Goal: Information Seeking & Learning: Learn about a topic

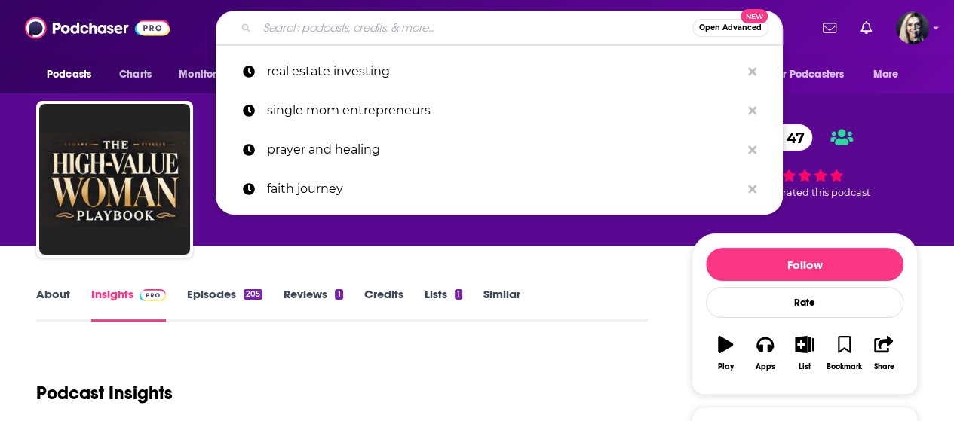
click at [351, 33] on input "Search podcasts, credits, & more..." at bounding box center [474, 28] width 435 height 24
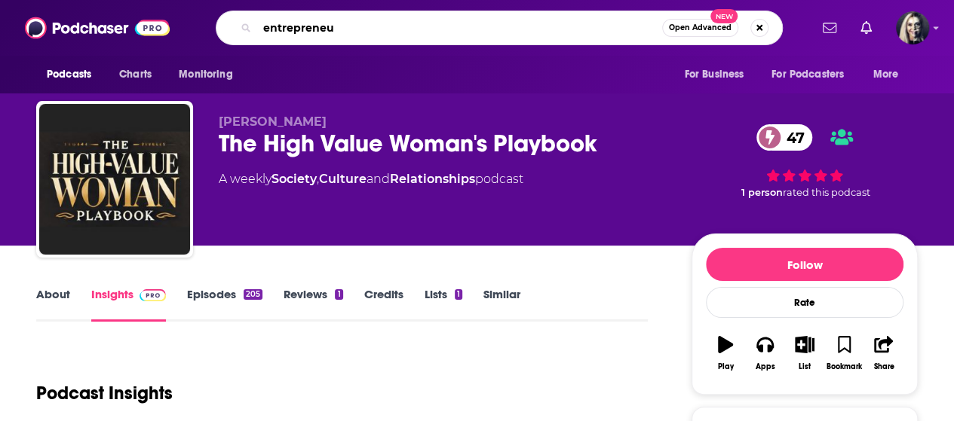
type input "entrepreneur"
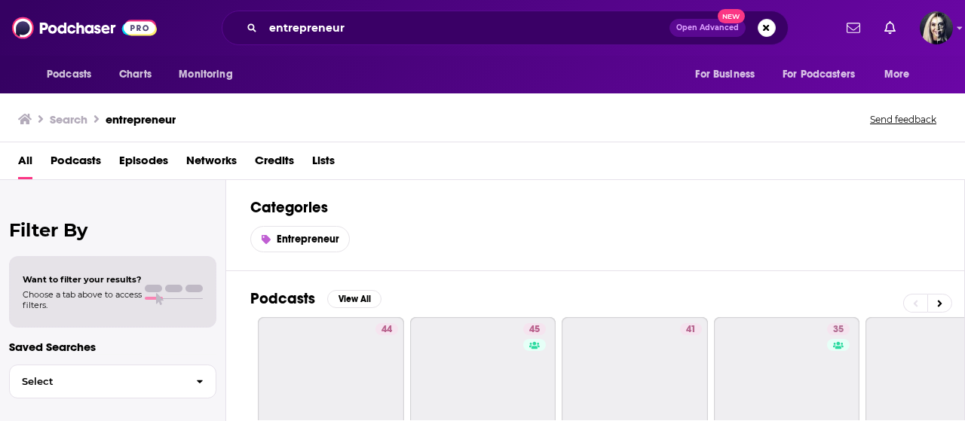
click at [79, 166] on span "Podcasts" at bounding box center [76, 164] width 51 height 31
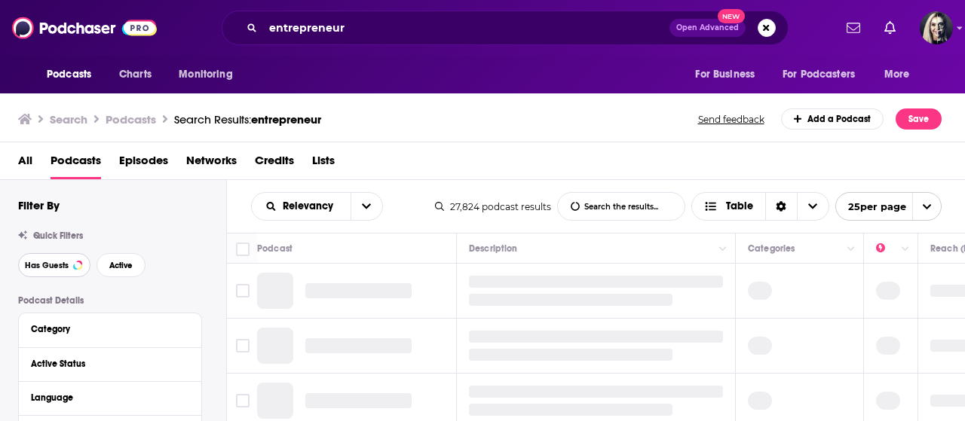
click at [57, 266] on span "Has Guests" at bounding box center [47, 266] width 44 height 8
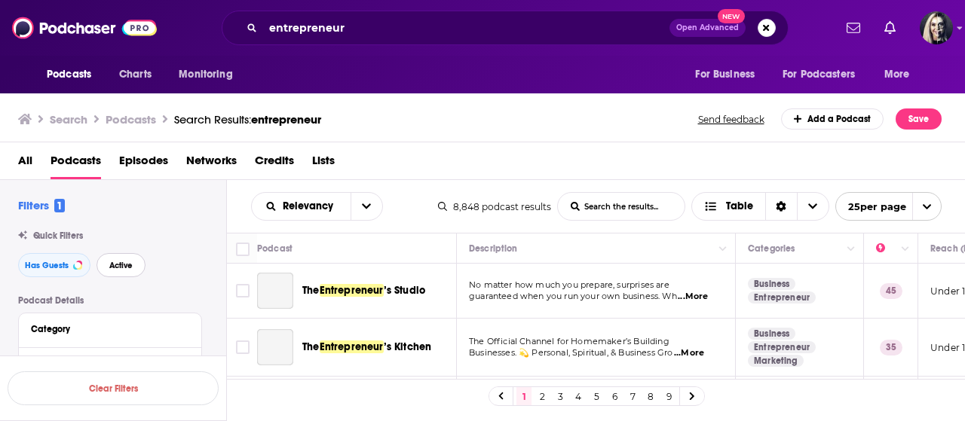
click at [115, 259] on button "Active" at bounding box center [120, 265] width 49 height 24
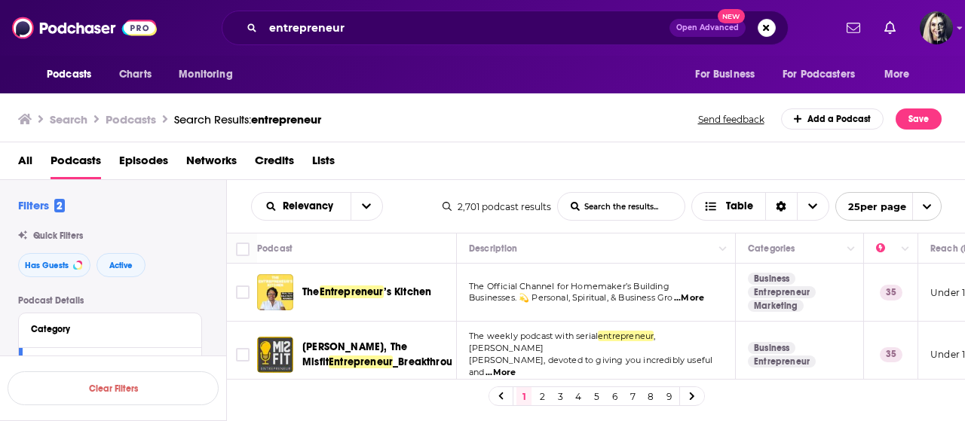
click at [516, 367] on span "...More" at bounding box center [501, 373] width 30 height 12
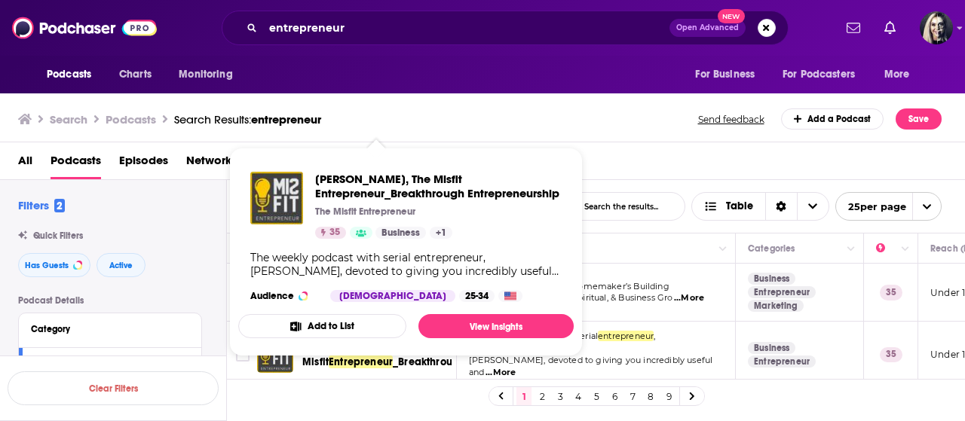
click at [397, 348] on span "[PERSON_NAME], The Misfit Entrepreneur_Breakthrough Entrepreneurship The Misfit…" at bounding box center [405, 252] width 335 height 209
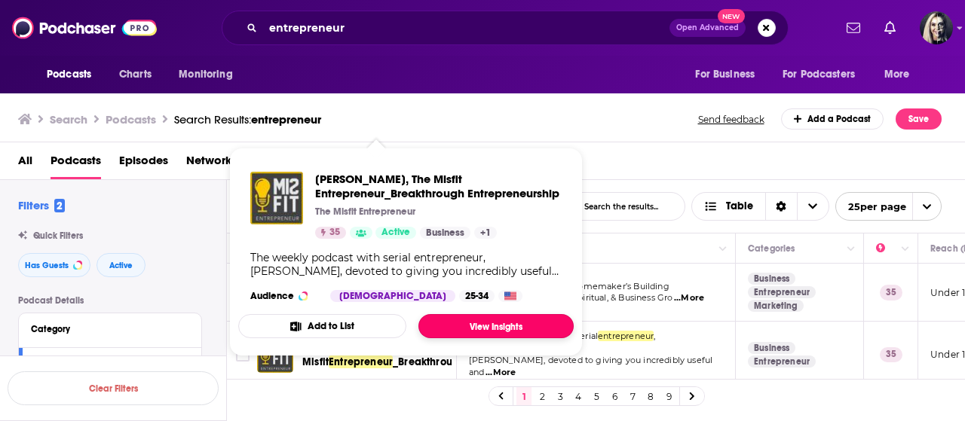
click at [445, 331] on link "View Insights" at bounding box center [495, 326] width 155 height 24
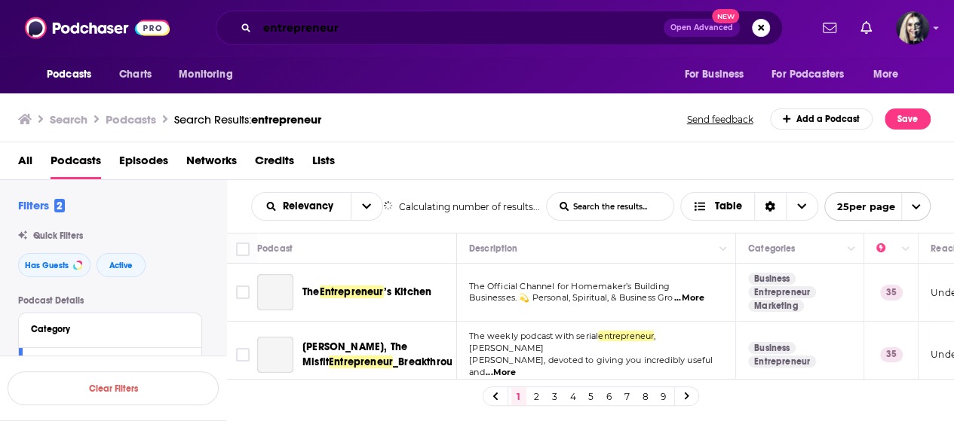
click at [272, 30] on input "entrepreneur" at bounding box center [460, 28] width 406 height 24
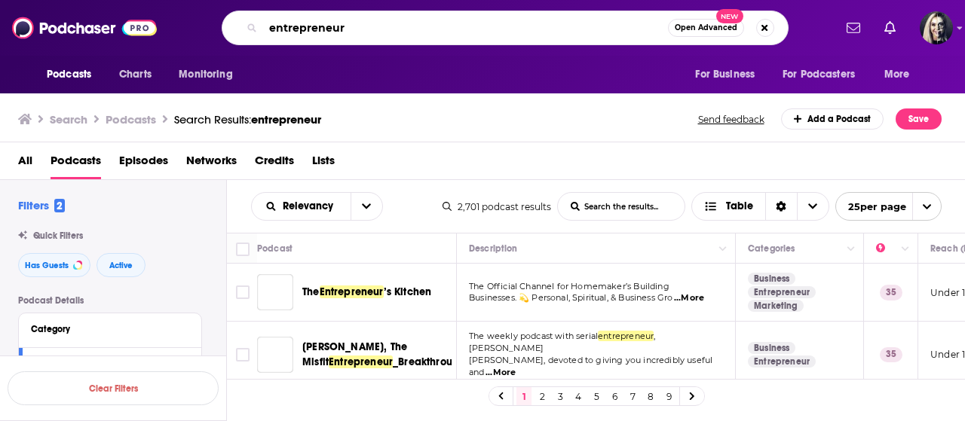
click at [270, 30] on input "entrepreneur" at bounding box center [465, 28] width 405 height 24
type input "women entrepreneur"
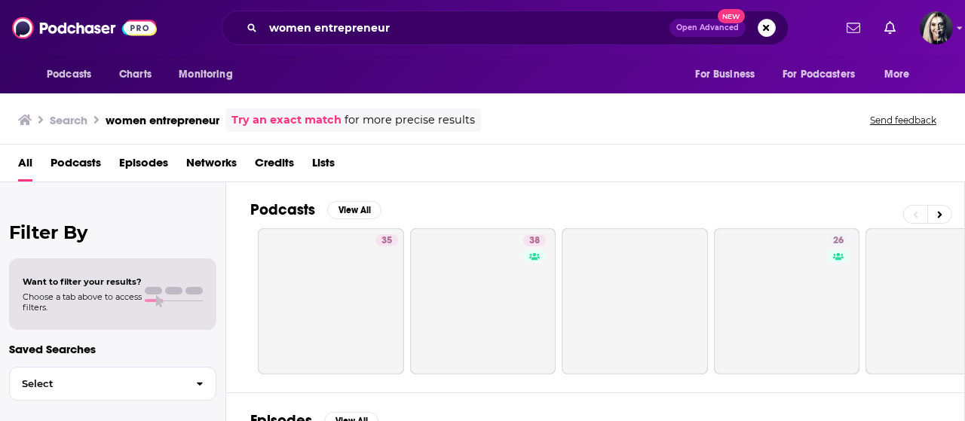
click at [70, 173] on span "Podcasts" at bounding box center [76, 166] width 51 height 31
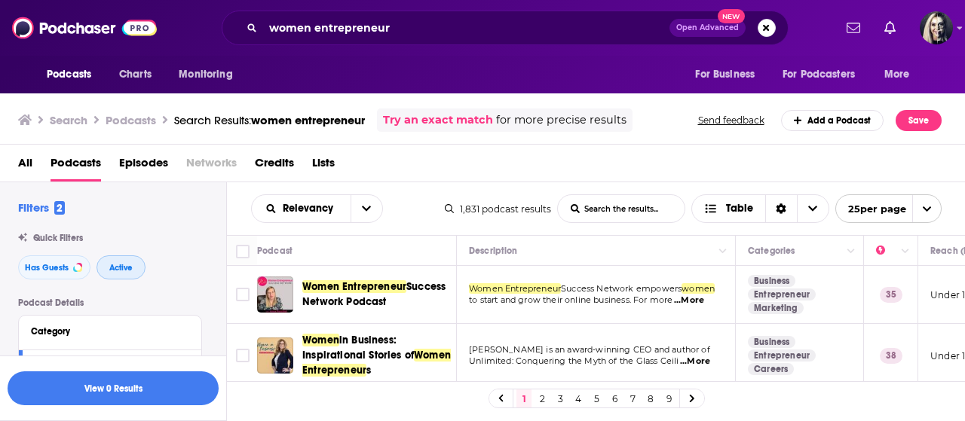
click at [130, 270] on span "Active" at bounding box center [120, 268] width 23 height 8
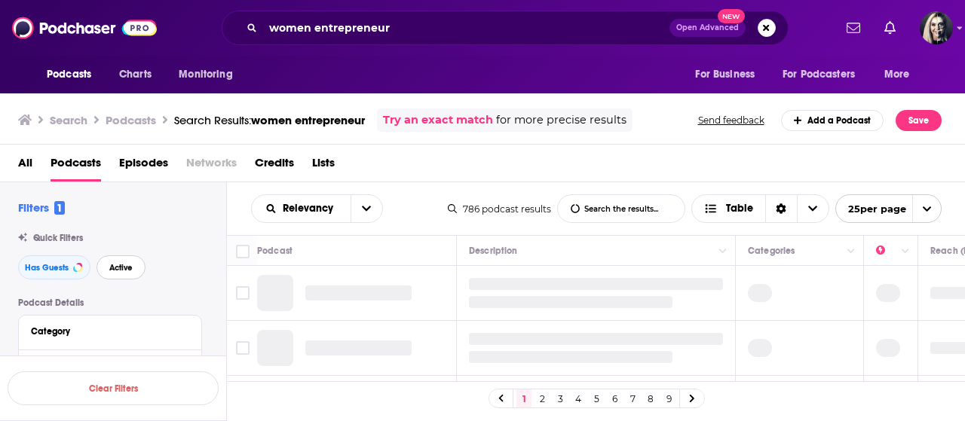
click at [114, 272] on span "Active" at bounding box center [120, 268] width 23 height 8
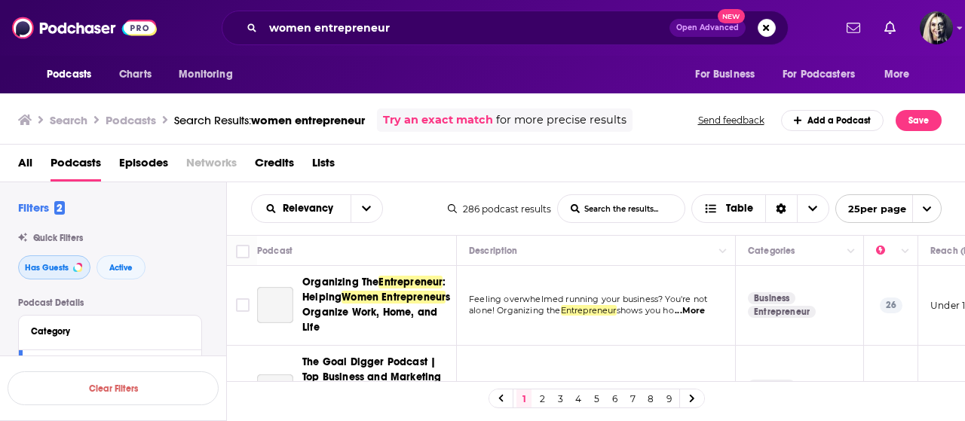
click at [72, 272] on button "Has Guests" at bounding box center [54, 268] width 72 height 24
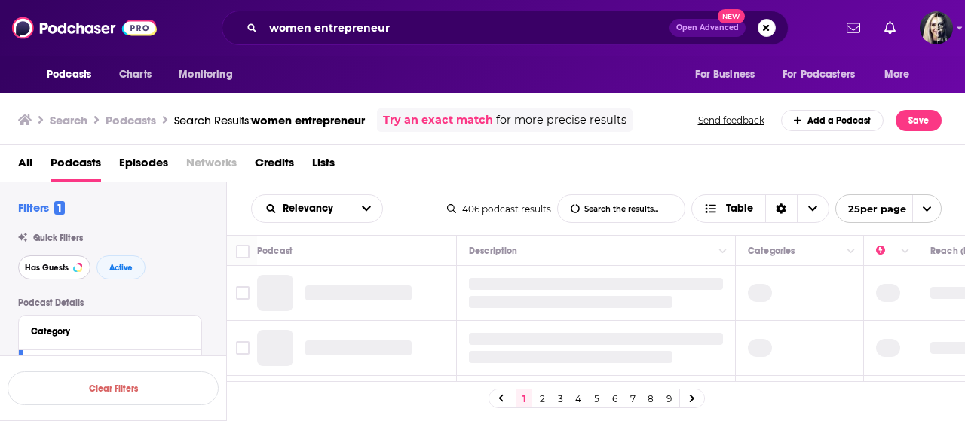
click at [72, 272] on button "Has Guests" at bounding box center [54, 268] width 72 height 24
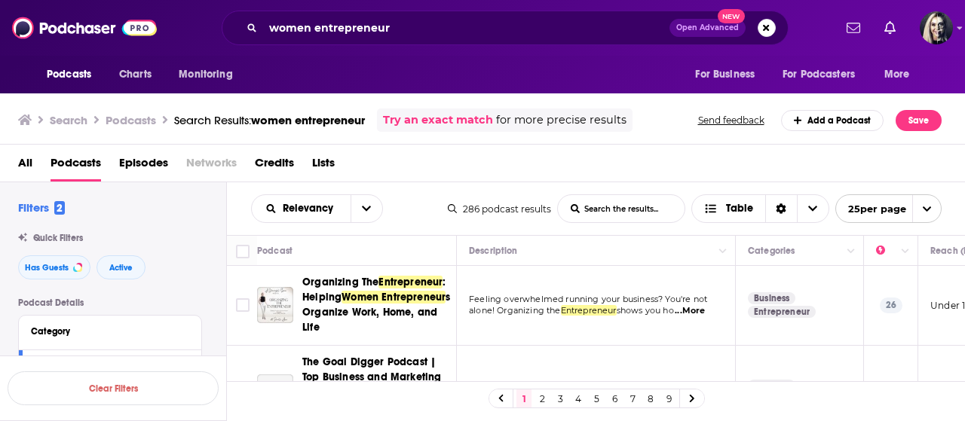
click at [695, 307] on span "...More" at bounding box center [690, 311] width 30 height 12
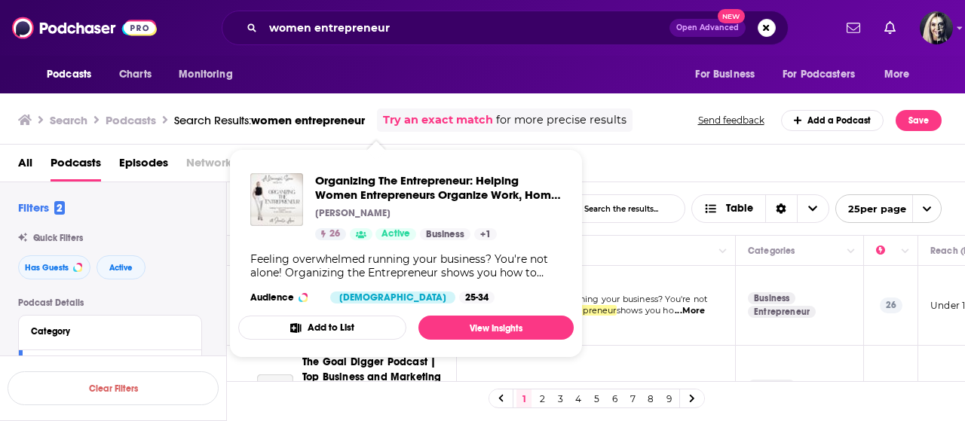
click at [389, 283] on div "Organizing The Entrepreneur: Helping Women Entrepreneurs Organize Work, Home, a…" at bounding box center [405, 238] width 335 height 155
click at [473, 325] on link "View Insights" at bounding box center [495, 328] width 155 height 24
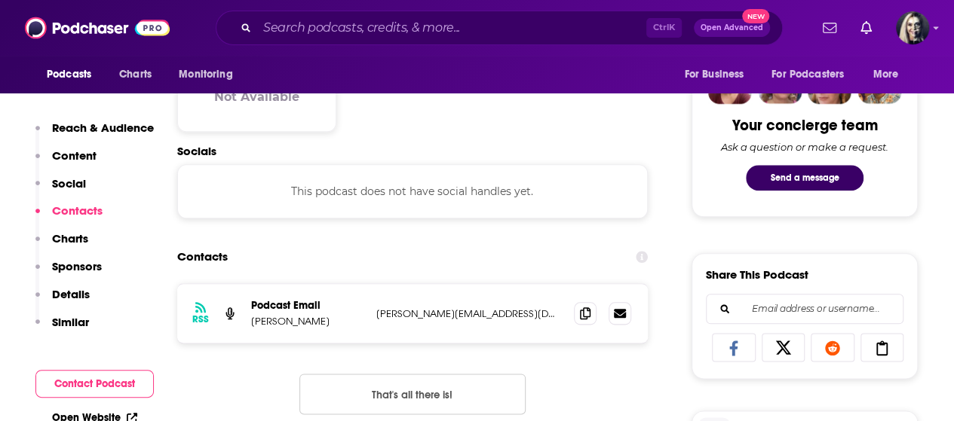
scroll to position [738, 0]
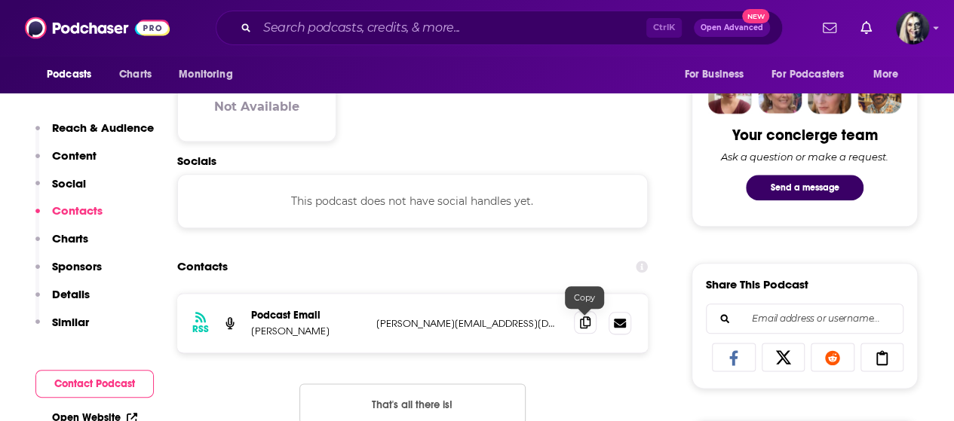
click at [584, 332] on span at bounding box center [585, 322] width 23 height 23
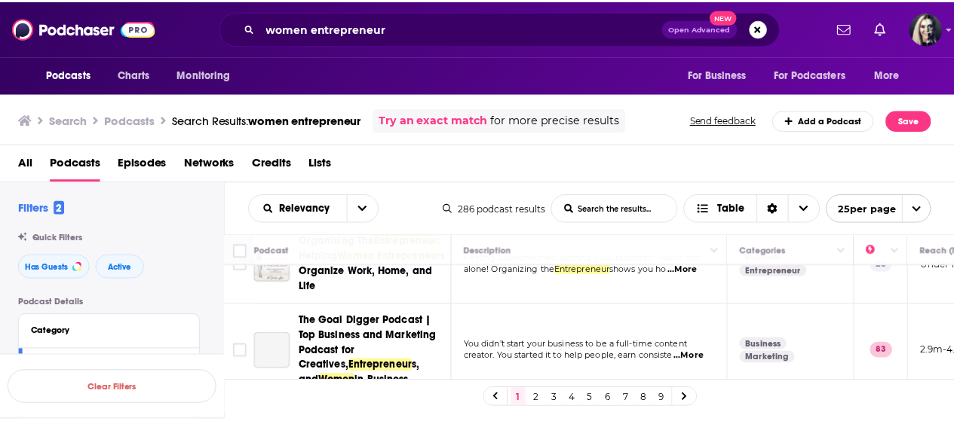
scroll to position [60, 0]
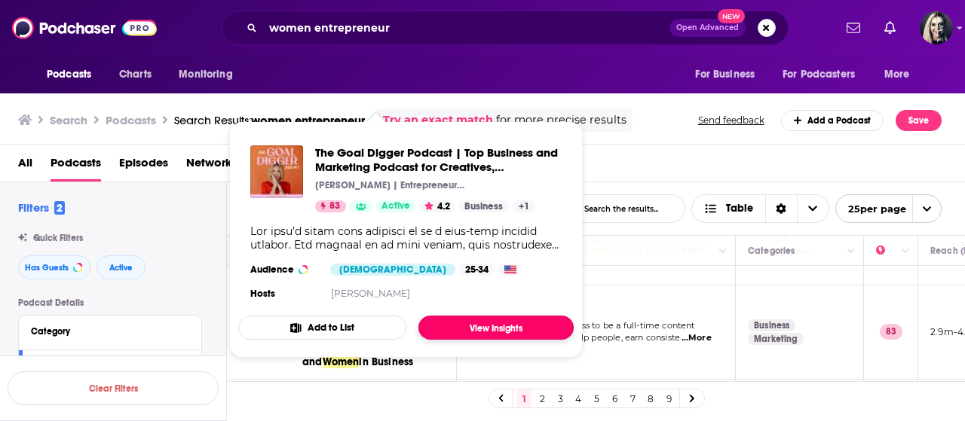
click at [457, 331] on link "View Insights" at bounding box center [495, 328] width 155 height 24
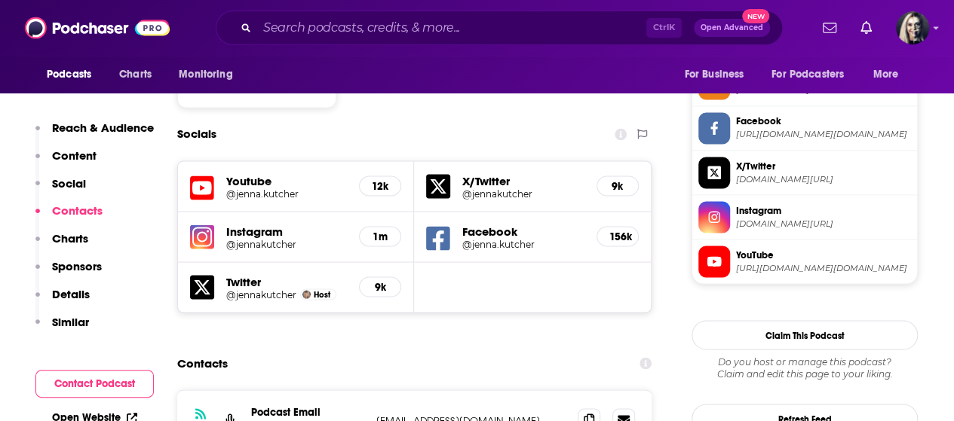
scroll to position [1386, 0]
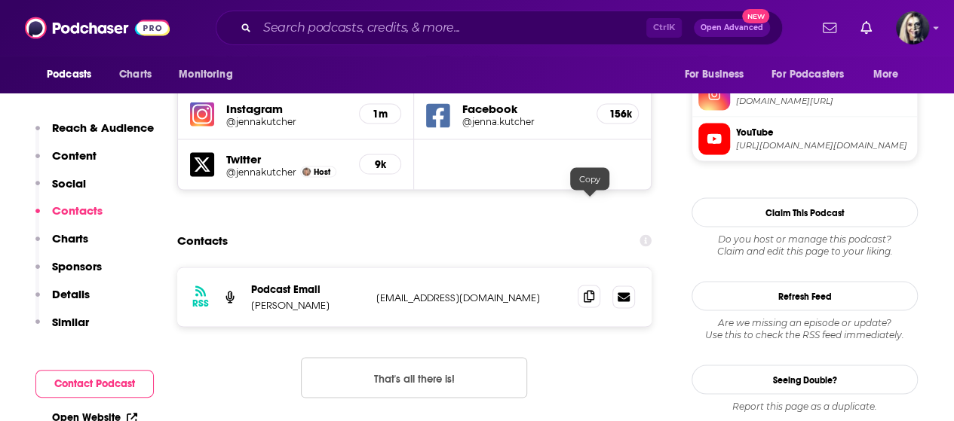
click at [587, 290] on icon at bounding box center [589, 296] width 11 height 12
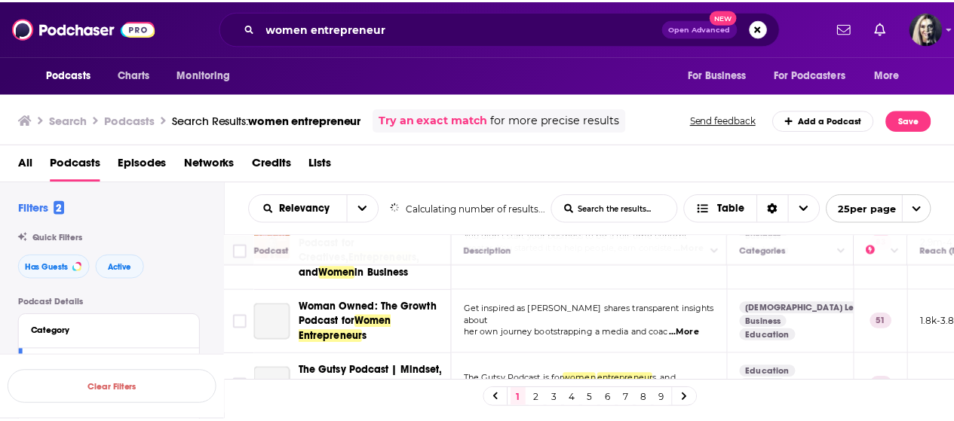
scroll to position [151, 0]
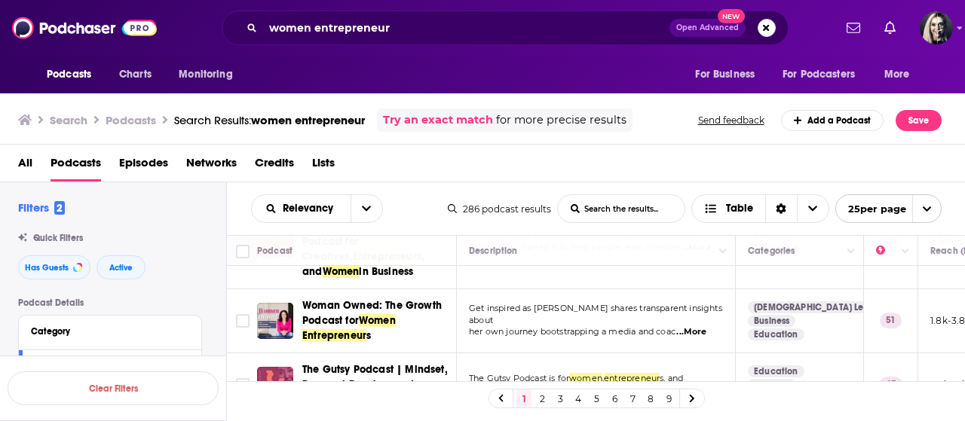
click at [408, 297] on div "Podcasts Charts Monitoring women entrepreneur Open Advanced New For Business Fo…" at bounding box center [482, 210] width 965 height 421
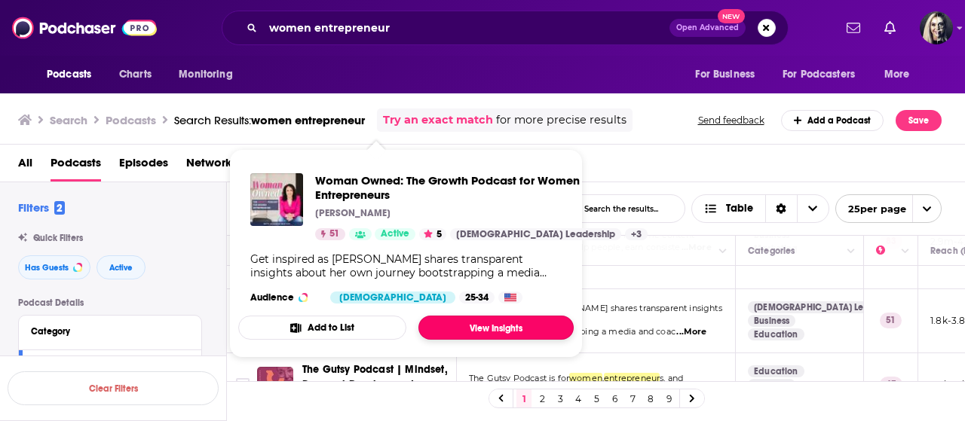
click at [476, 328] on link "View Insights" at bounding box center [495, 328] width 155 height 24
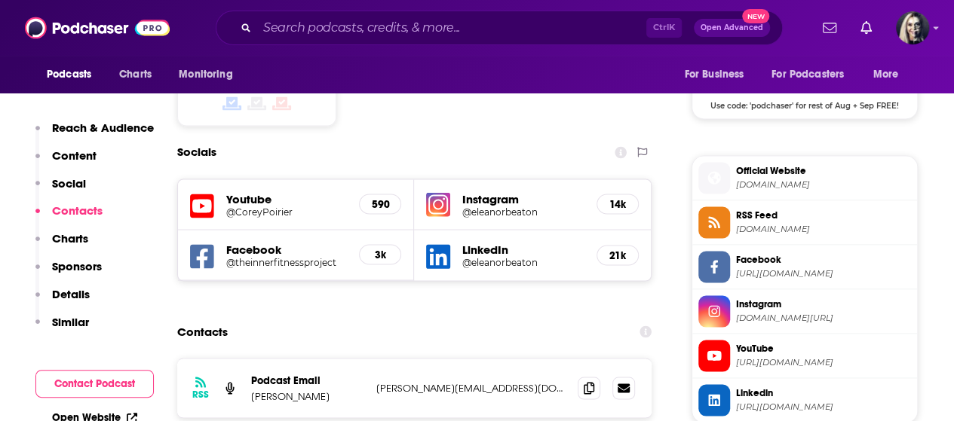
scroll to position [1350, 0]
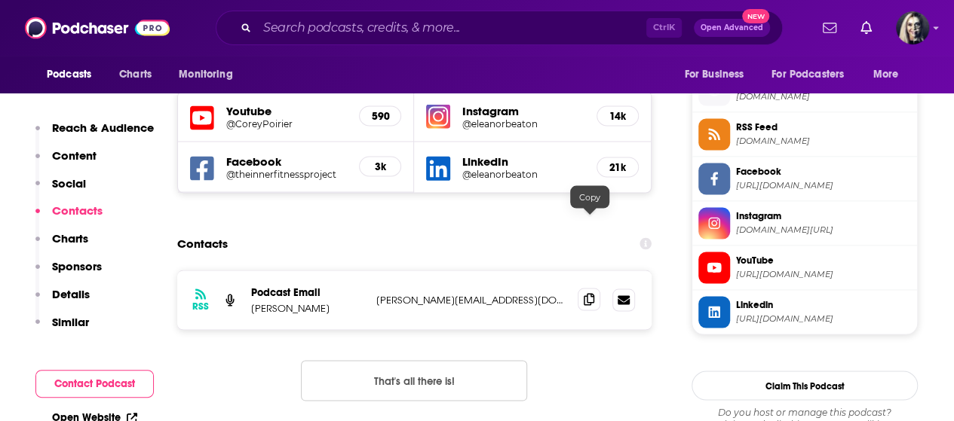
click at [596, 288] on span at bounding box center [588, 299] width 23 height 23
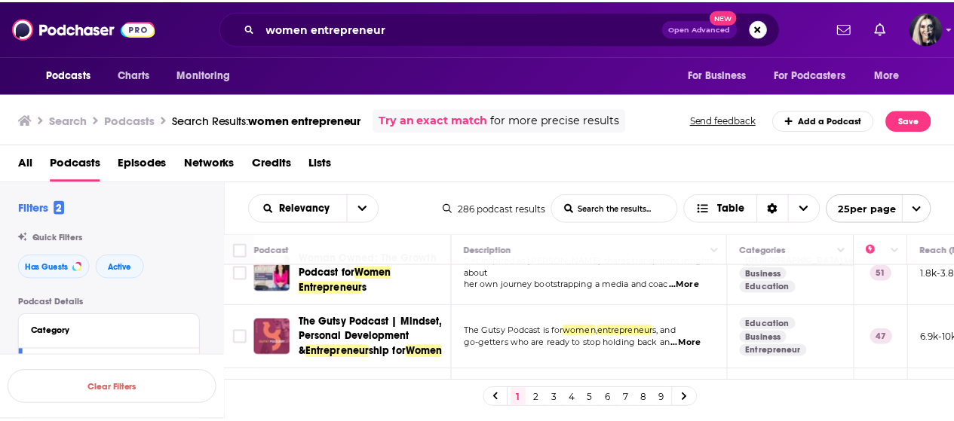
scroll to position [211, 0]
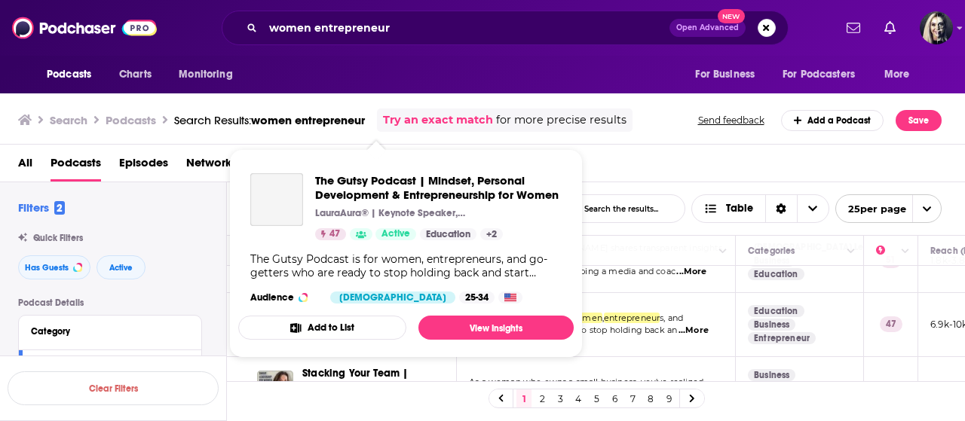
click at [402, 316] on div "Add to List View Insights" at bounding box center [405, 328] width 335 height 24
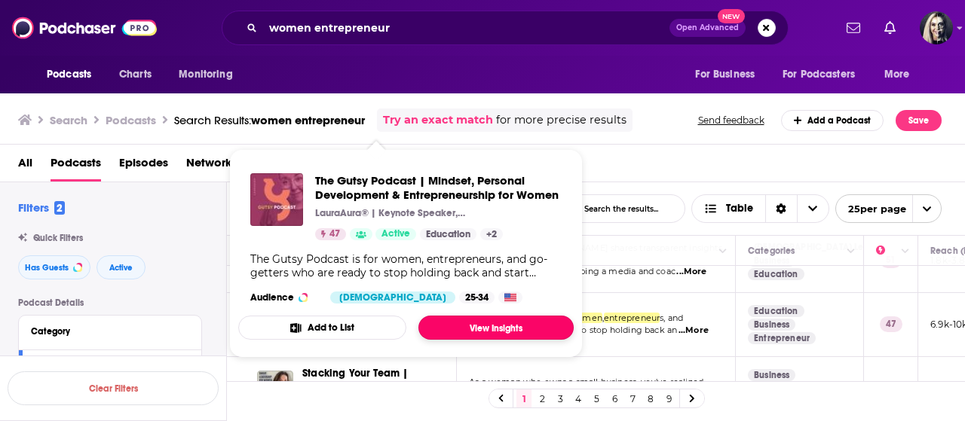
click at [476, 320] on link "View Insights" at bounding box center [495, 328] width 155 height 24
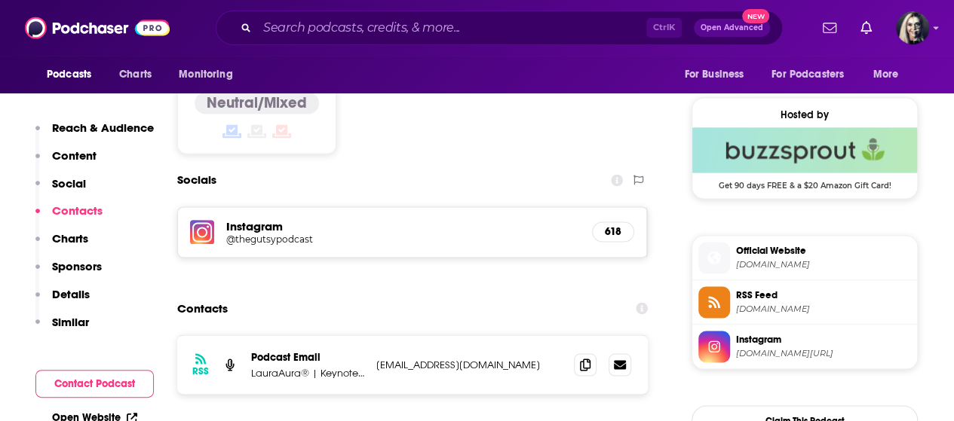
scroll to position [1202, 0]
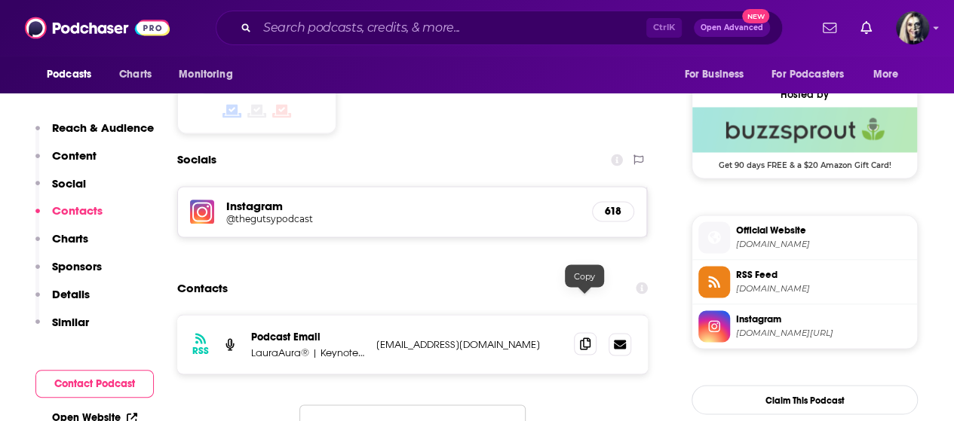
click at [590, 338] on icon at bounding box center [585, 344] width 11 height 12
click at [235, 213] on h5 "@thegutsypodcast" at bounding box center [346, 218] width 241 height 11
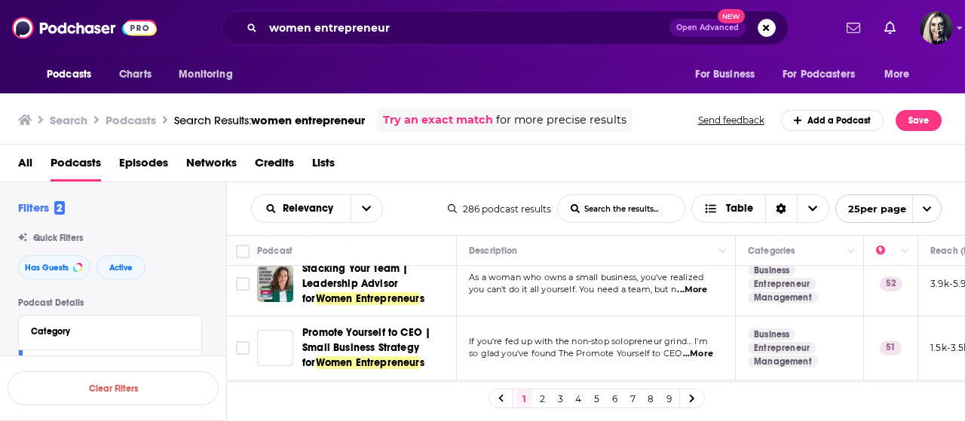
scroll to position [271, 0]
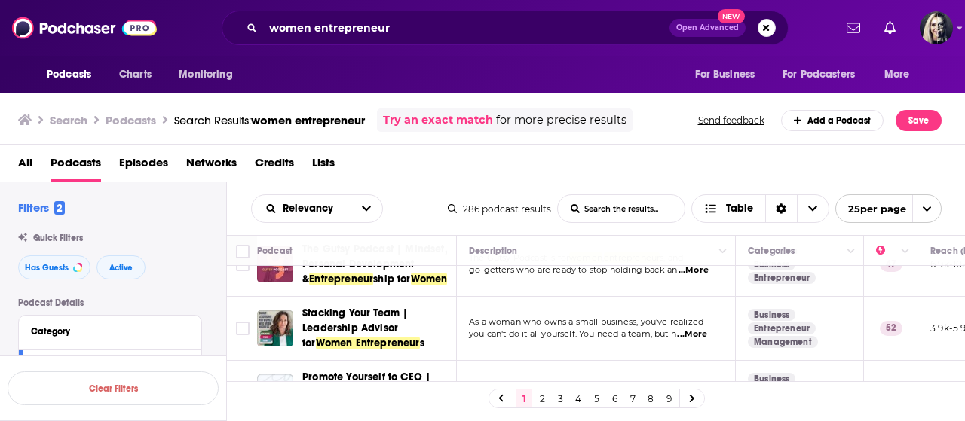
click at [701, 331] on span "...More" at bounding box center [692, 335] width 30 height 12
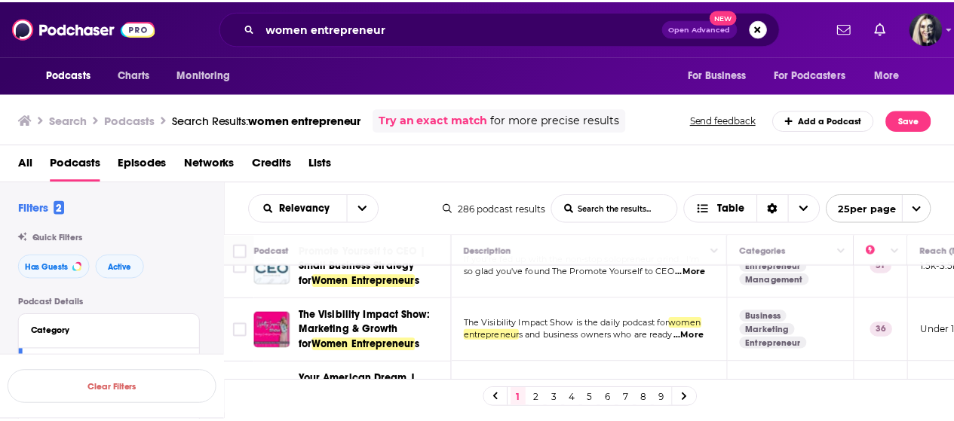
scroll to position [422, 0]
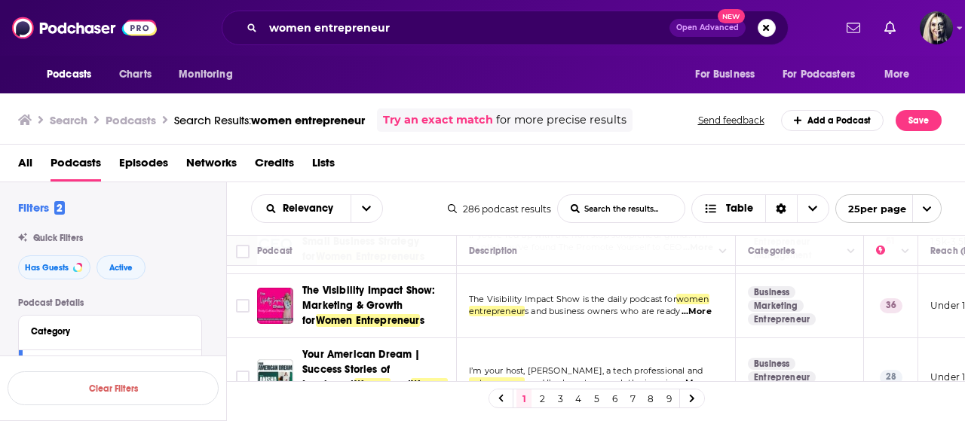
click at [703, 306] on span "...More" at bounding box center [697, 312] width 30 height 12
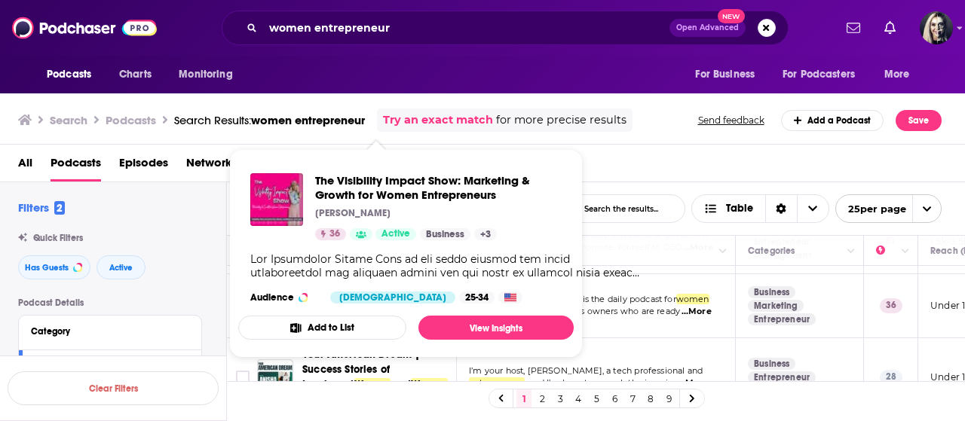
click at [364, 283] on div "The Visibility Impact Show: Marketing & Growth for Women Entrepreneurs [PERSON_…" at bounding box center [405, 238] width 335 height 155
click at [484, 330] on link "View Insights" at bounding box center [495, 328] width 155 height 24
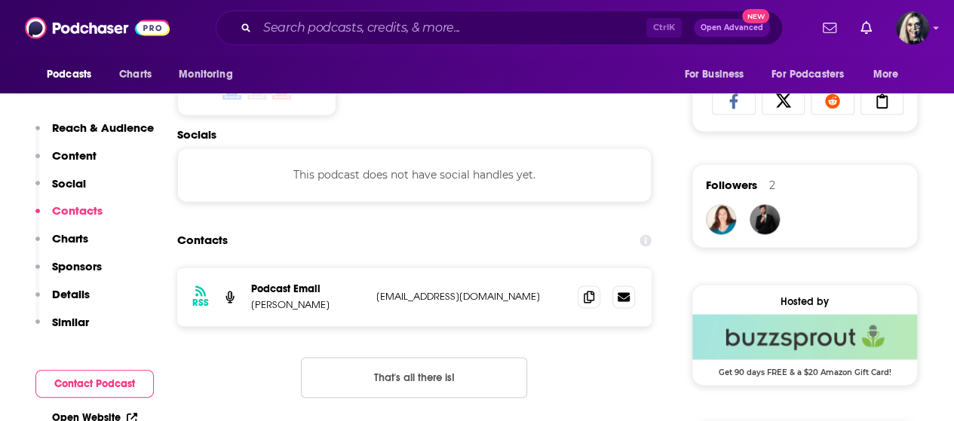
scroll to position [1004, 0]
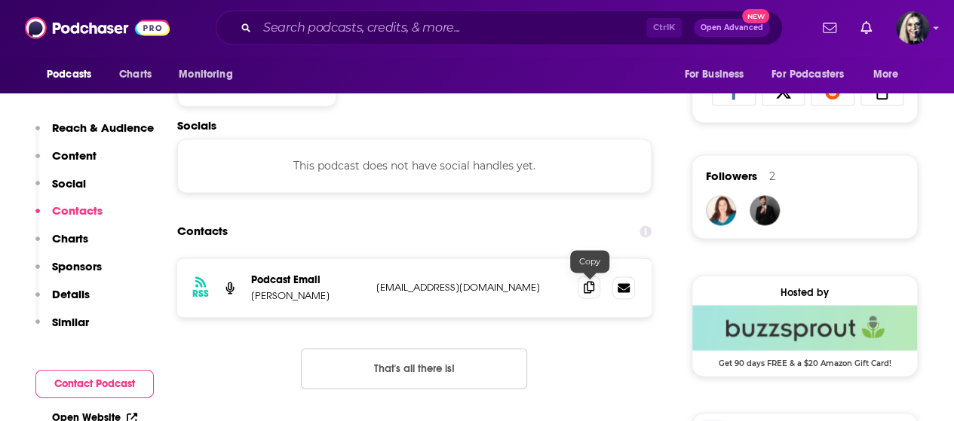
click at [595, 284] on span at bounding box center [588, 287] width 23 height 23
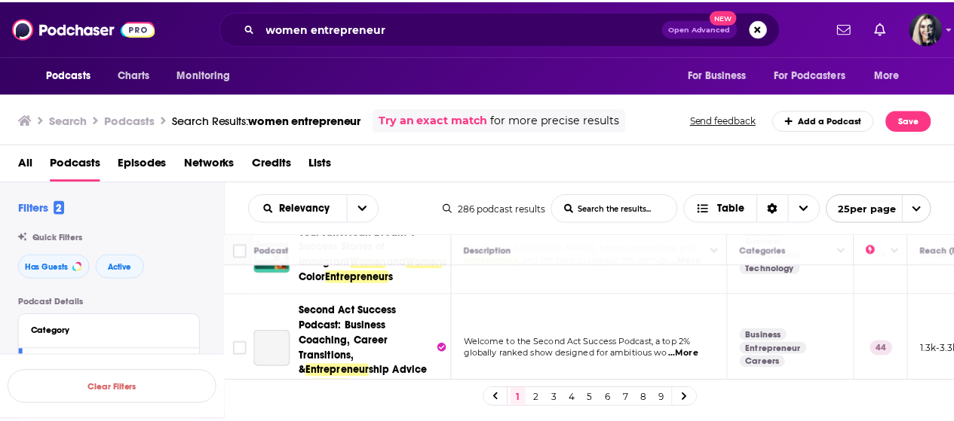
scroll to position [562, 0]
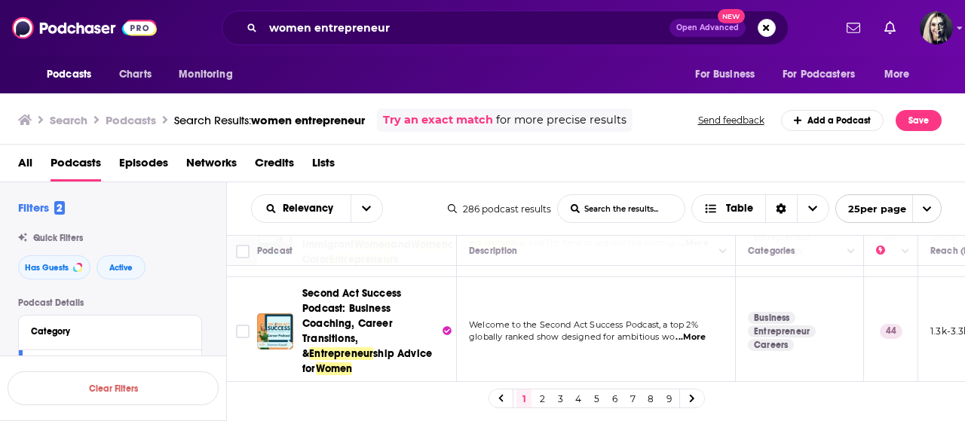
click at [688, 332] on span "...More" at bounding box center [690, 338] width 30 height 12
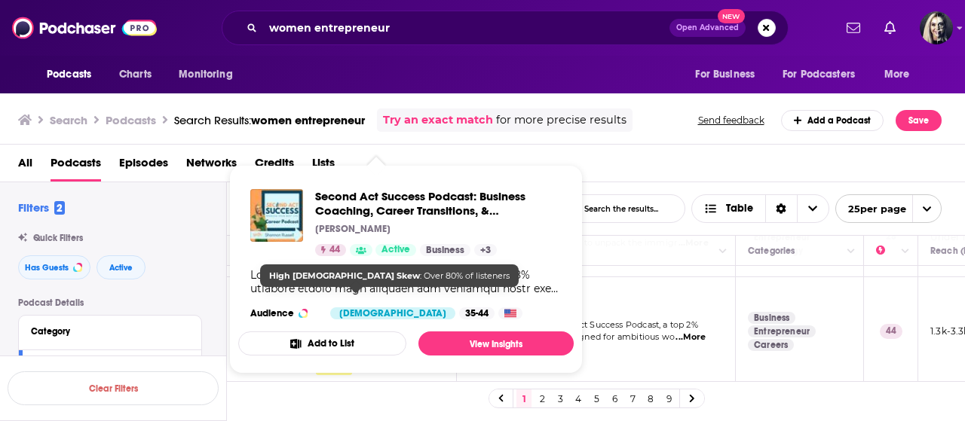
click at [378, 299] on div "Second Act Success Podcast: Business Coaching, Career Transitions, & Entreprene…" at bounding box center [405, 254] width 335 height 155
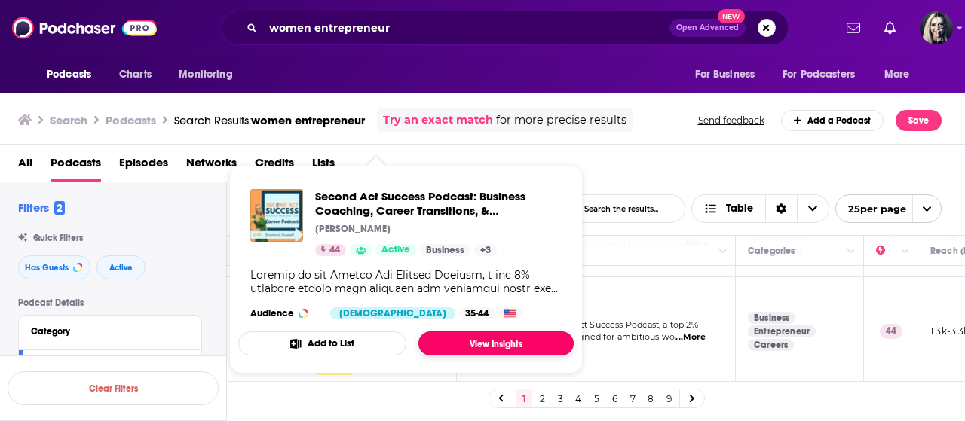
click at [464, 345] on link "View Insights" at bounding box center [495, 344] width 155 height 24
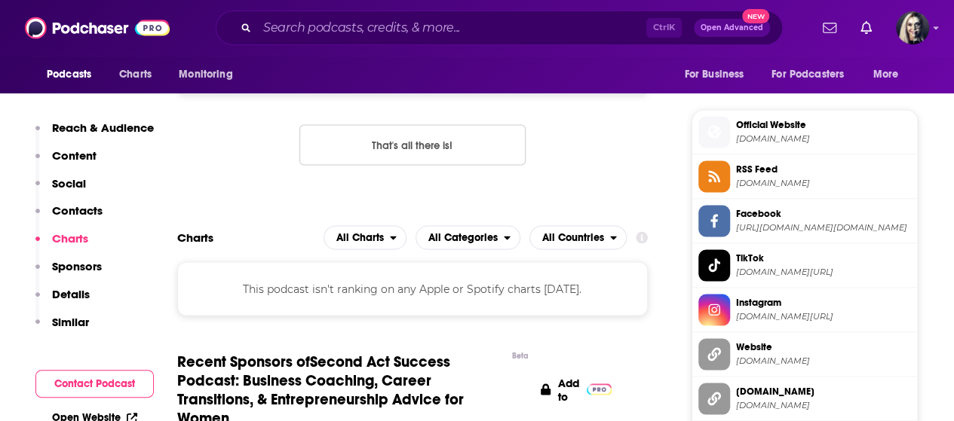
scroll to position [1014, 0]
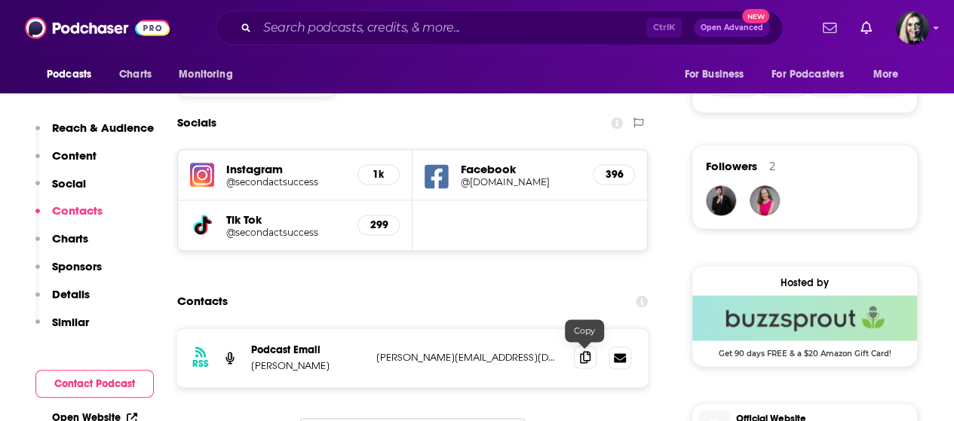
click at [587, 360] on icon at bounding box center [585, 357] width 11 height 12
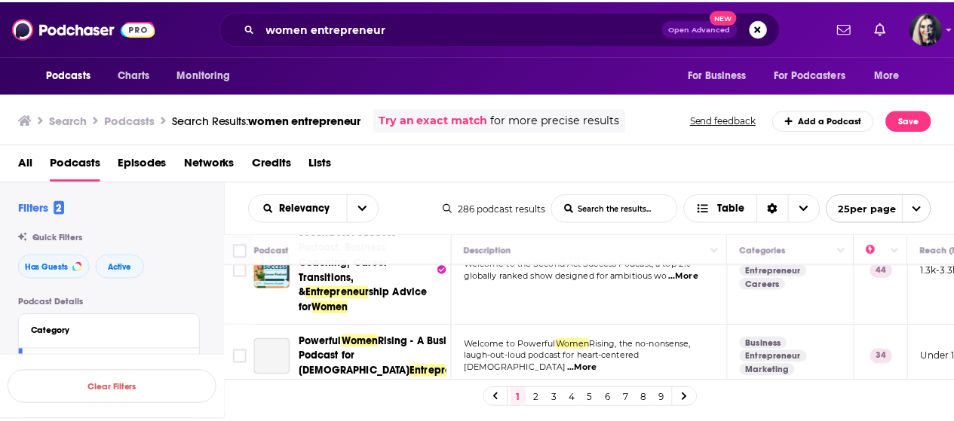
scroll to position [643, 0]
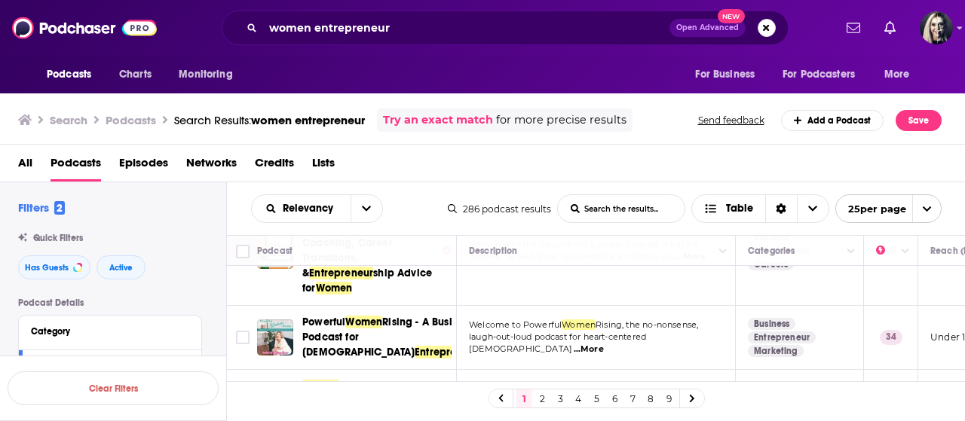
click at [374, 320] on div "Podcasts Charts Monitoring women entrepreneur Open Advanced New For Business Fo…" at bounding box center [482, 210] width 965 height 421
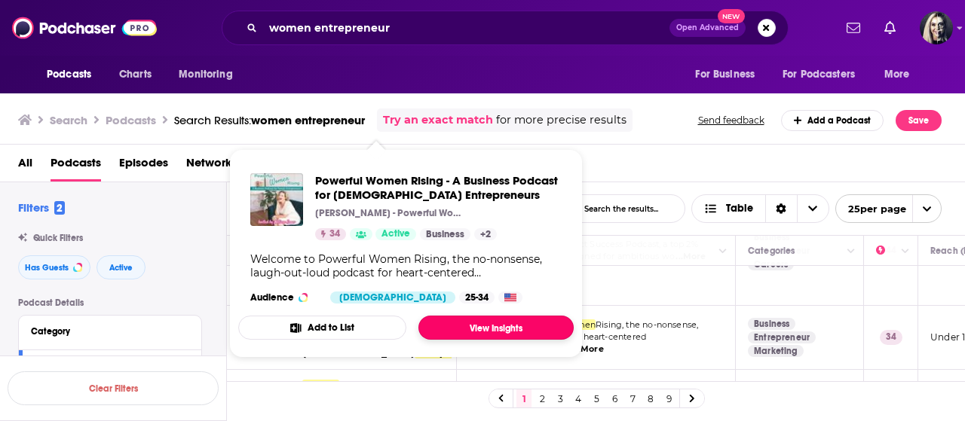
click at [453, 325] on link "View Insights" at bounding box center [495, 328] width 155 height 24
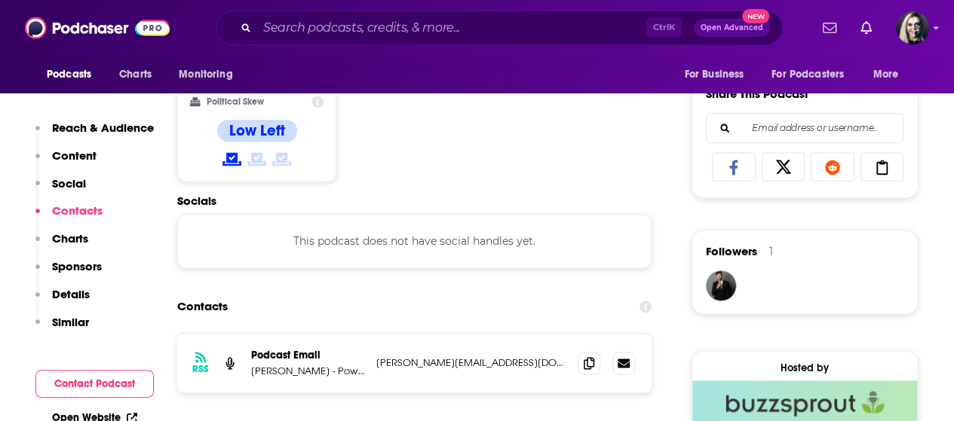
scroll to position [1095, 0]
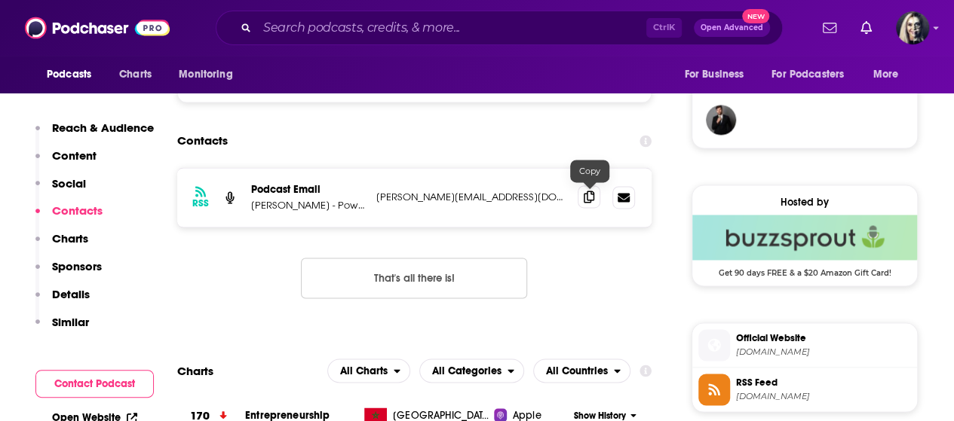
click at [593, 204] on span at bounding box center [588, 196] width 23 height 23
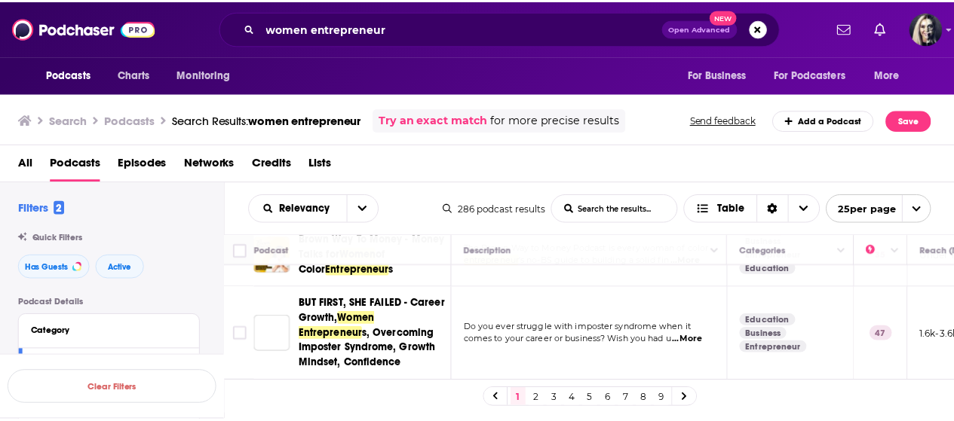
scroll to position [884, 0]
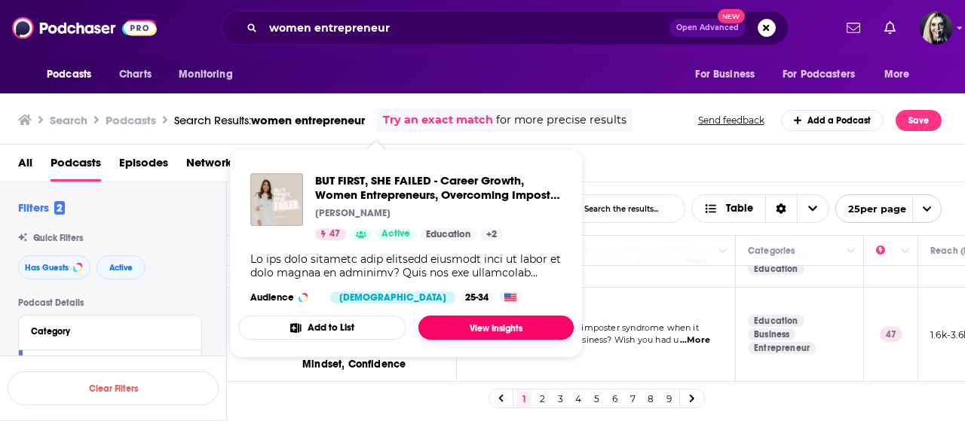
click at [469, 317] on link "View Insights" at bounding box center [495, 328] width 155 height 24
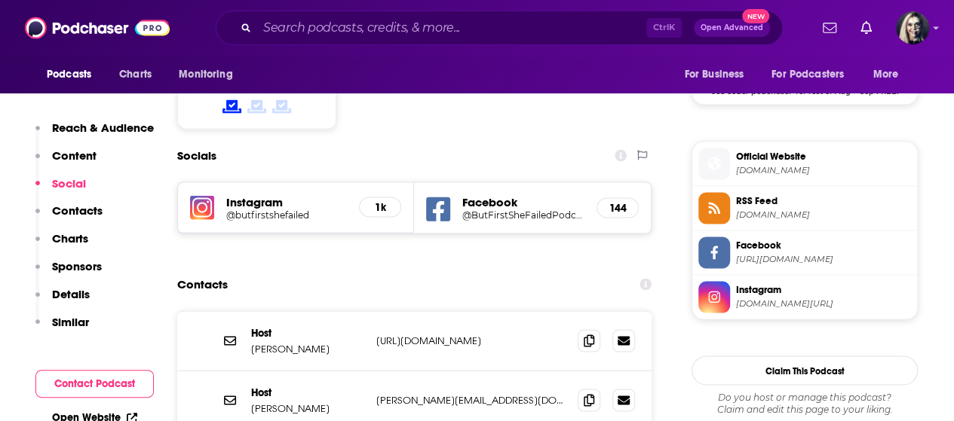
scroll to position [1256, 0]
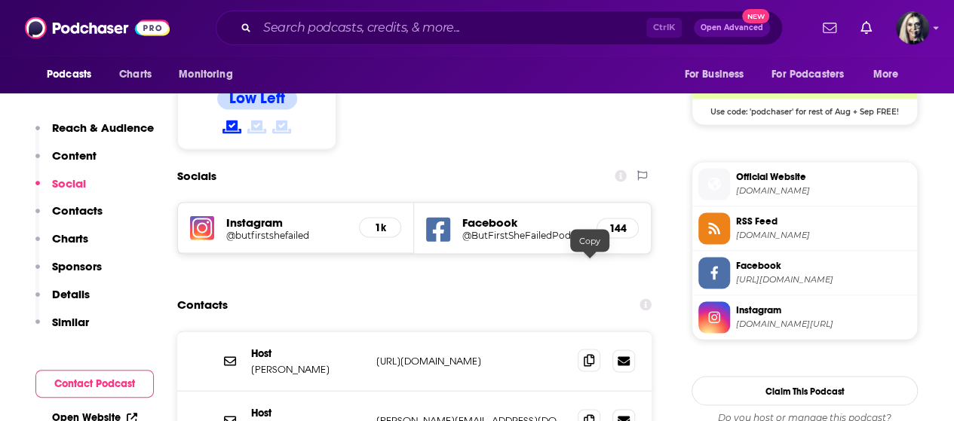
click at [596, 349] on span at bounding box center [588, 360] width 23 height 23
click at [591, 414] on icon at bounding box center [589, 420] width 11 height 12
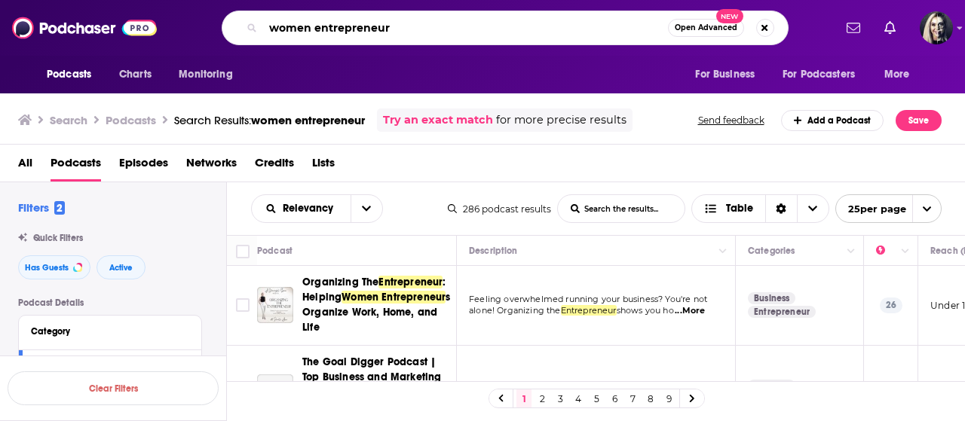
drag, startPoint x: 402, startPoint y: 34, endPoint x: 270, endPoint y: 29, distance: 132.0
click at [270, 29] on input "women entrepreneur" at bounding box center [465, 28] width 405 height 24
type input "real estate investor"
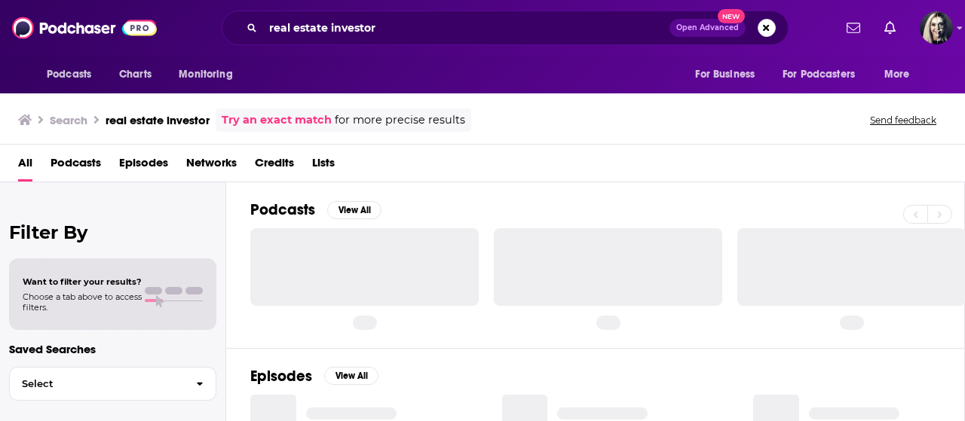
click at [71, 164] on span "Podcasts" at bounding box center [76, 166] width 51 height 31
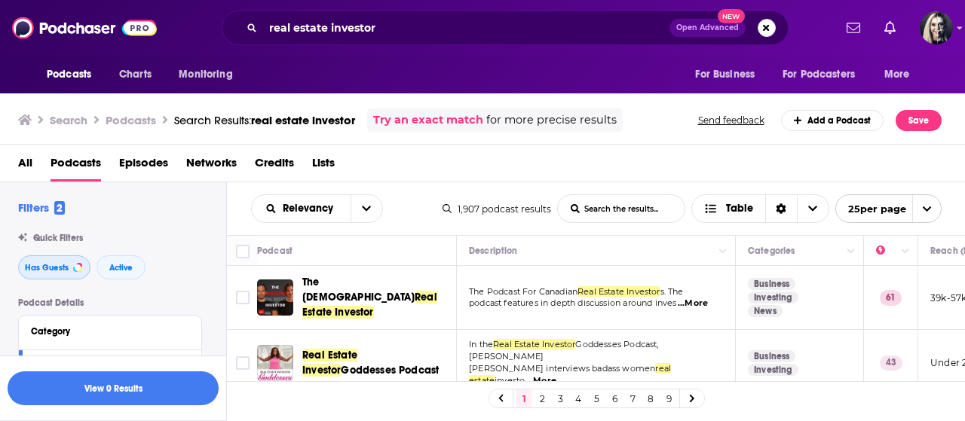
click at [53, 271] on span "Has Guests" at bounding box center [47, 268] width 44 height 8
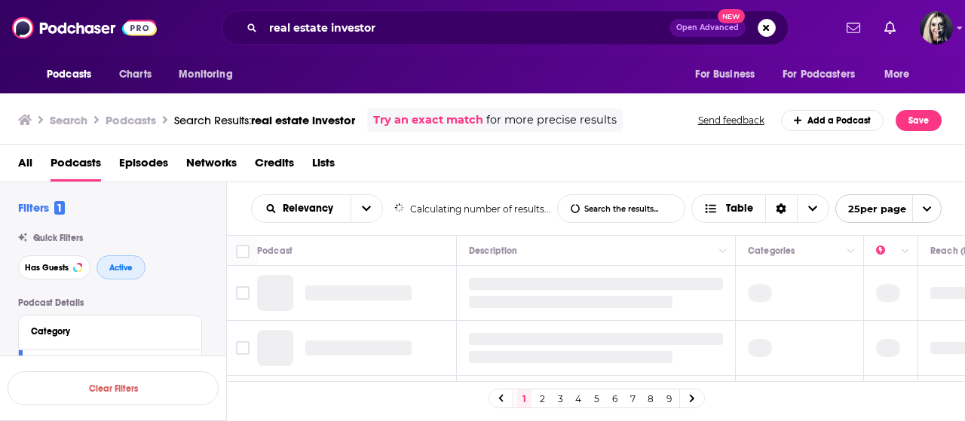
click at [133, 269] on button "Active" at bounding box center [120, 268] width 49 height 24
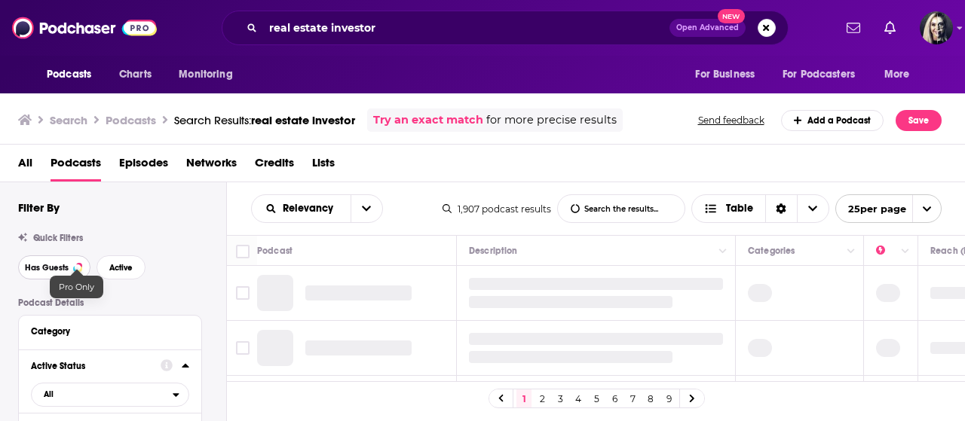
click at [78, 266] on div at bounding box center [78, 268] width 6 height 6
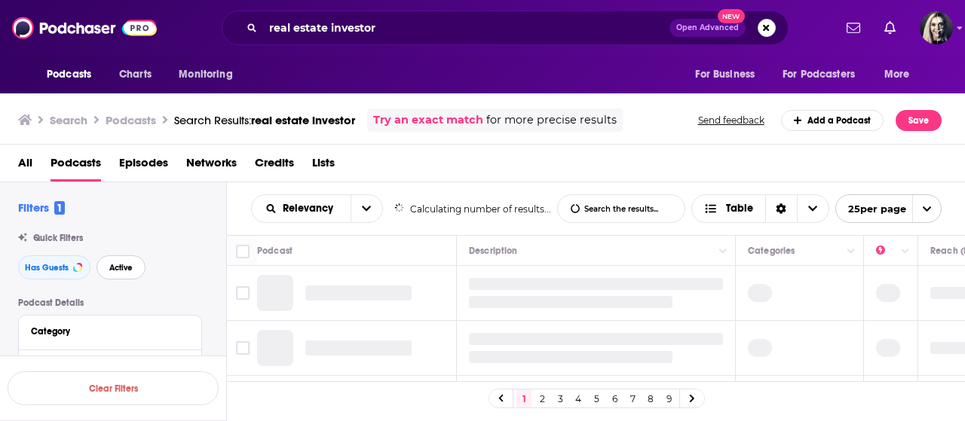
click at [116, 271] on span "Active" at bounding box center [120, 268] width 23 height 8
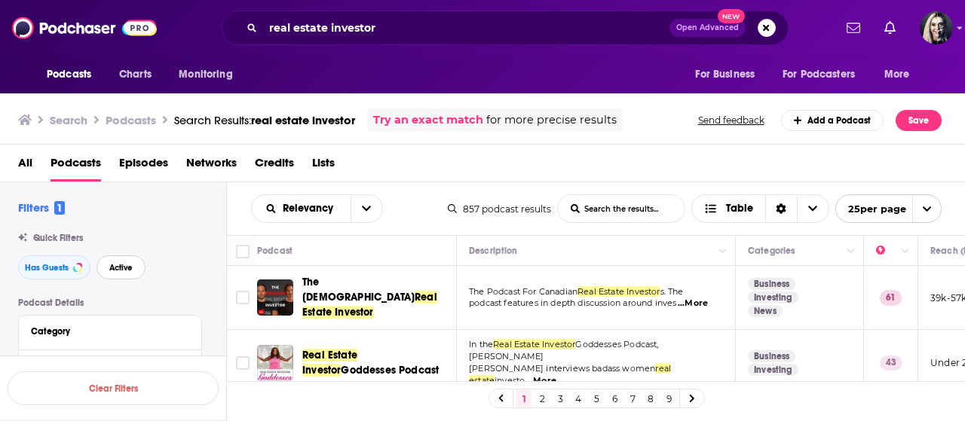
click at [116, 271] on span "Active" at bounding box center [120, 268] width 23 height 8
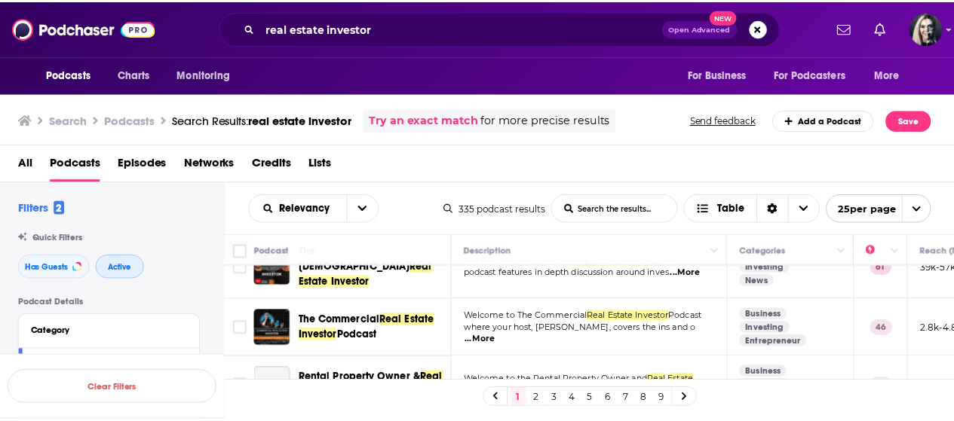
scroll to position [60, 0]
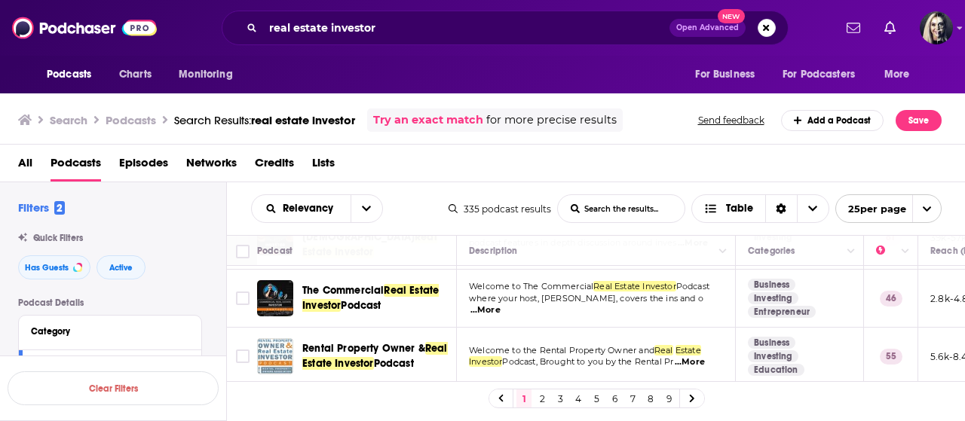
click at [501, 305] on span "...More" at bounding box center [485, 311] width 30 height 12
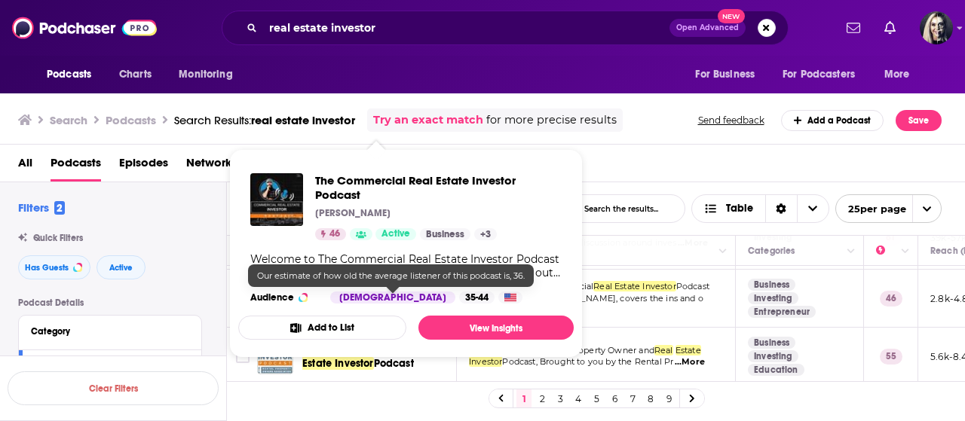
click at [459, 292] on div "35-44" at bounding box center [476, 298] width 35 height 12
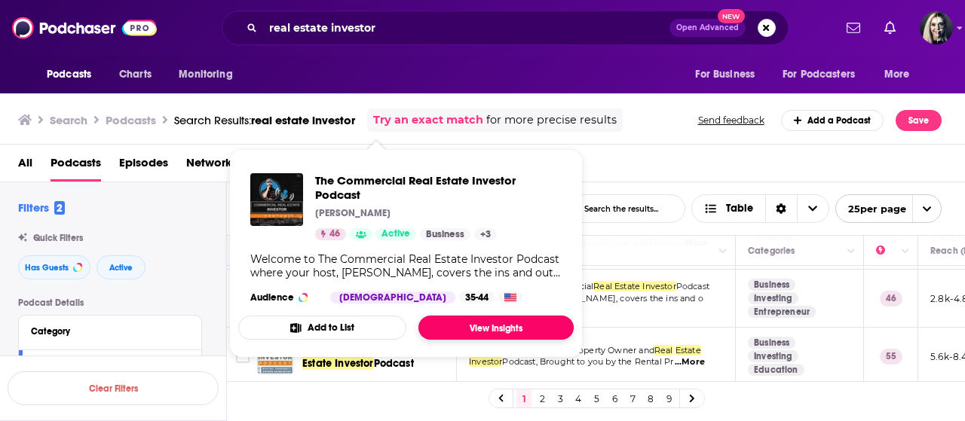
click at [449, 325] on link "View Insights" at bounding box center [495, 328] width 155 height 24
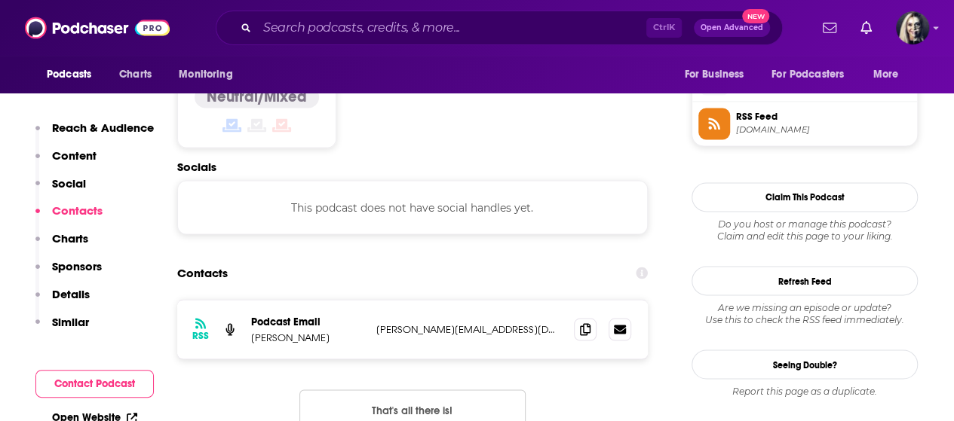
scroll to position [1233, 0]
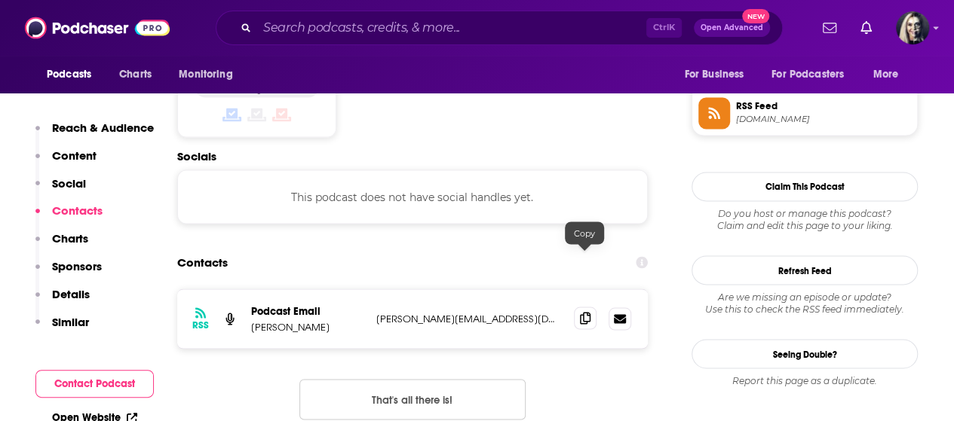
click at [582, 312] on icon at bounding box center [585, 318] width 11 height 12
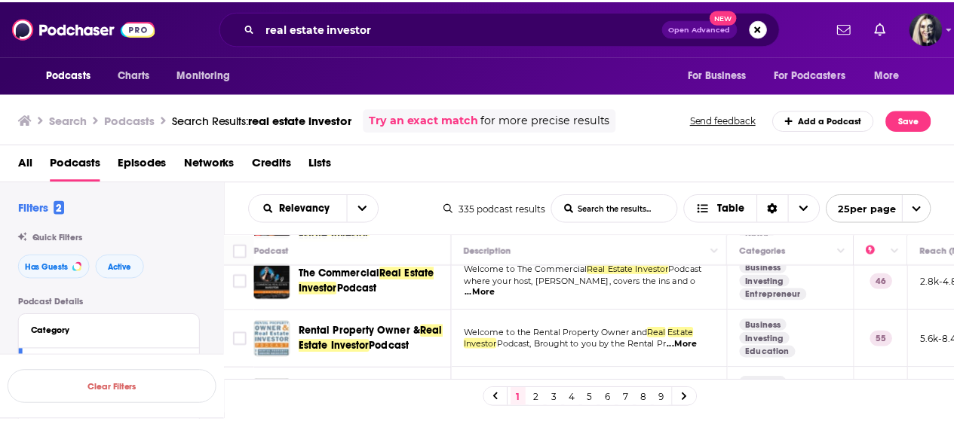
scroll to position [90, 0]
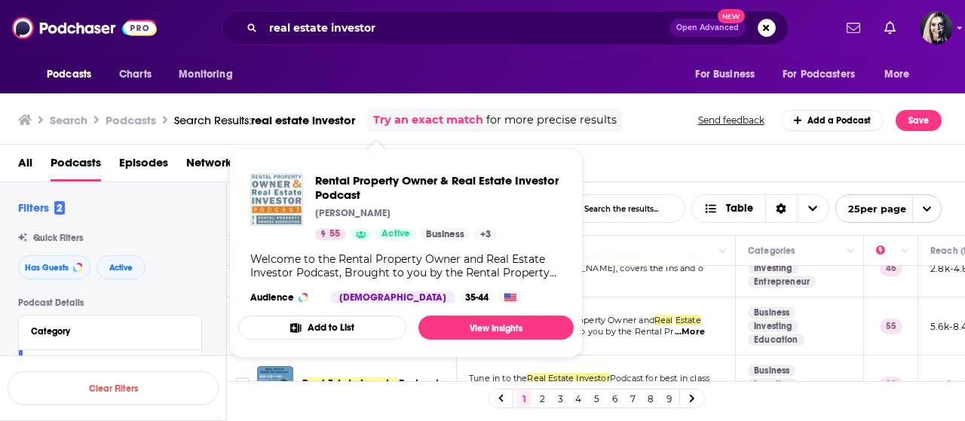
click at [409, 326] on div "Add to List View Insights" at bounding box center [405, 328] width 335 height 24
click at [436, 325] on link "View Insights" at bounding box center [495, 328] width 155 height 24
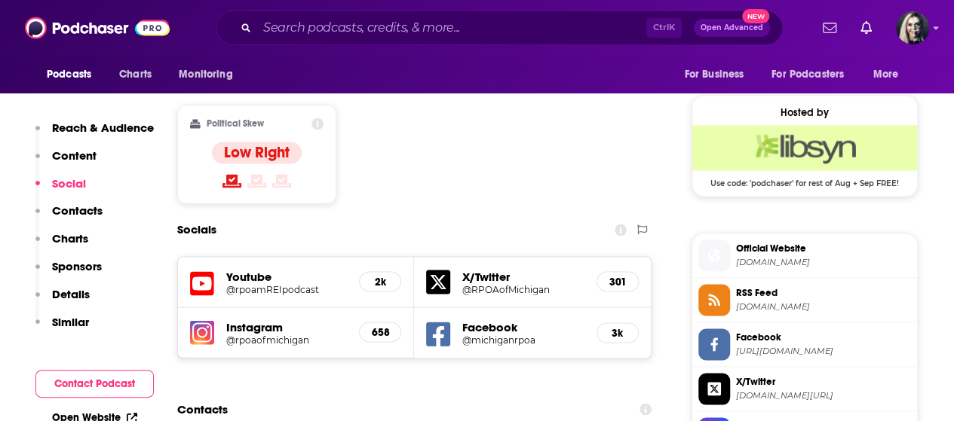
scroll to position [1429, 0]
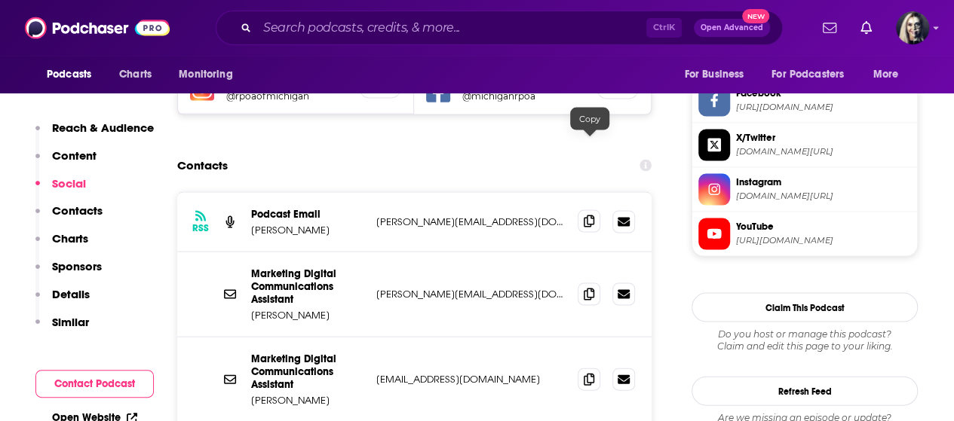
click at [598, 210] on span at bounding box center [588, 221] width 23 height 23
click at [594, 287] on icon at bounding box center [589, 293] width 11 height 12
click at [590, 372] on icon at bounding box center [589, 378] width 11 height 12
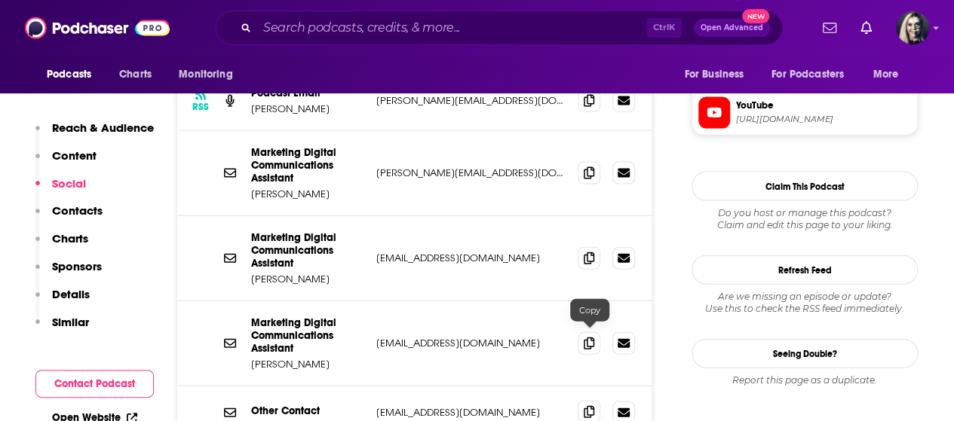
click at [592, 406] on icon at bounding box center [589, 412] width 11 height 12
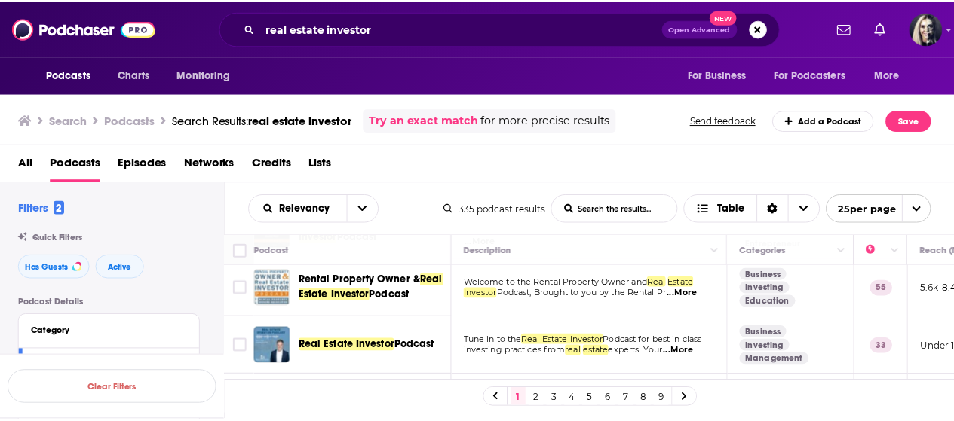
scroll to position [151, 0]
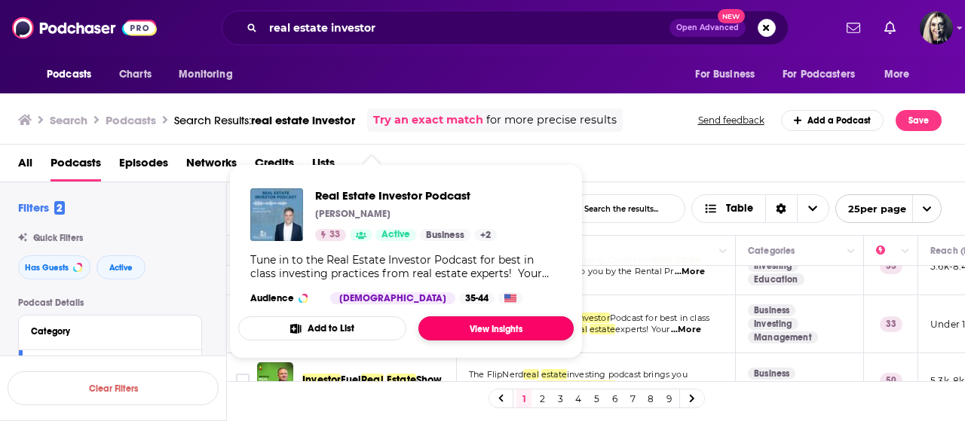
click at [458, 328] on link "View Insights" at bounding box center [495, 329] width 155 height 24
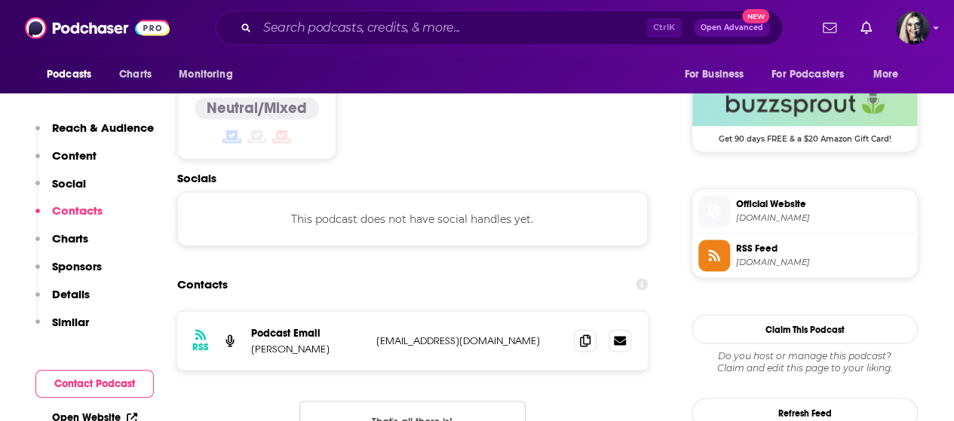
scroll to position [1257, 0]
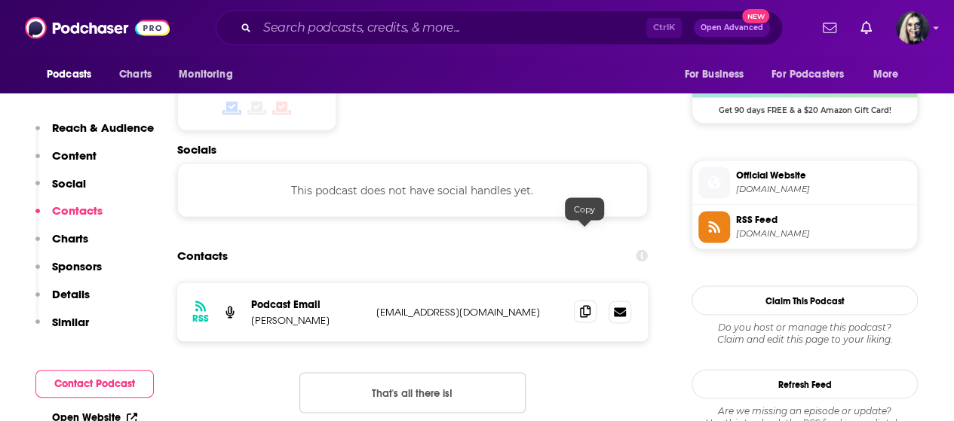
click at [586, 305] on icon at bounding box center [585, 311] width 11 height 12
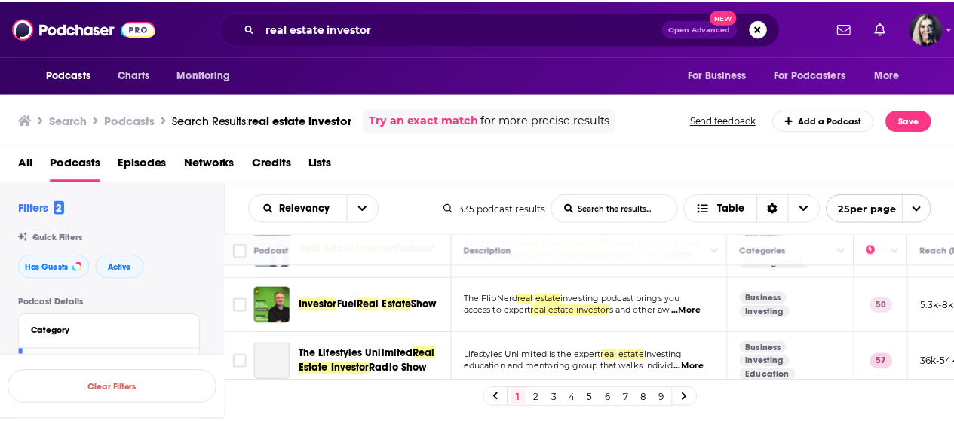
scroll to position [241, 0]
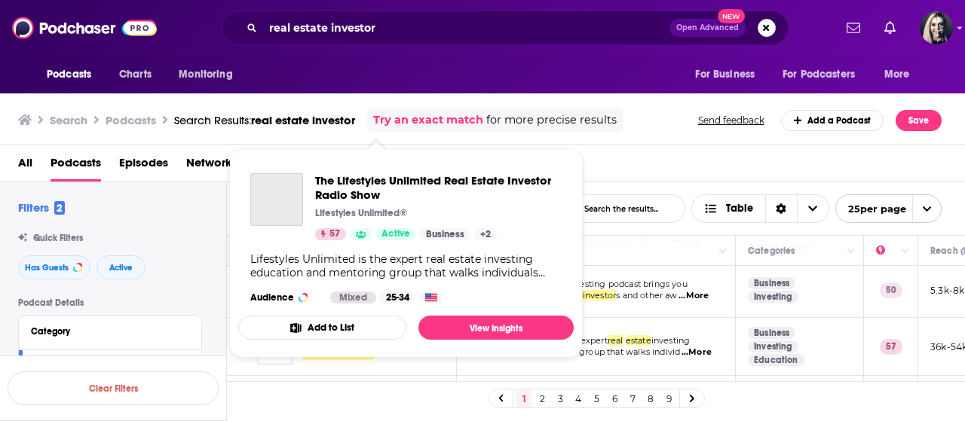
click at [397, 326] on button "Add to List" at bounding box center [322, 328] width 168 height 24
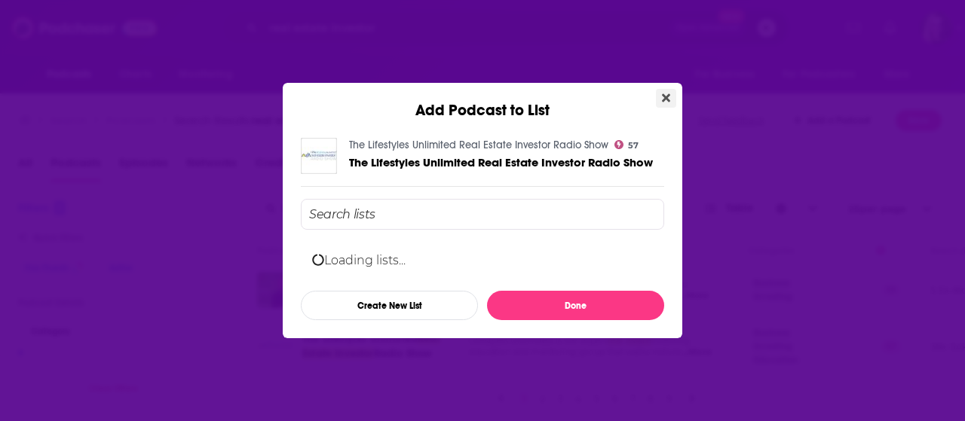
click at [667, 100] on icon "Close" at bounding box center [666, 98] width 8 height 8
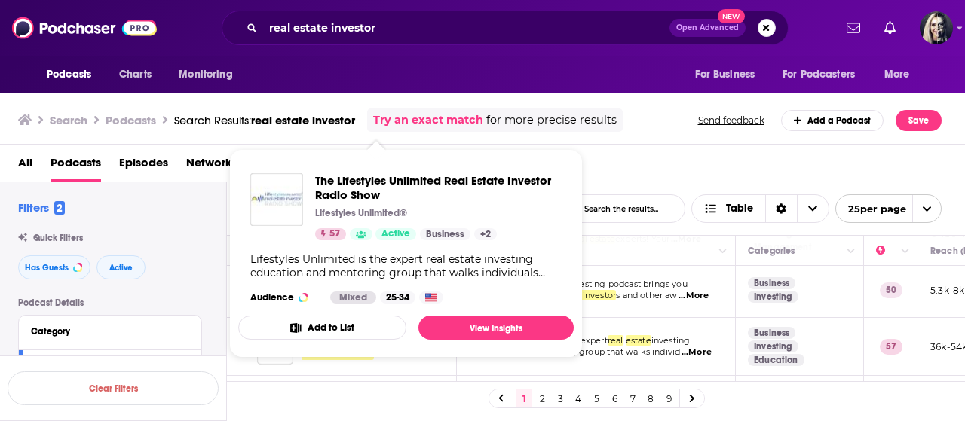
click at [379, 338] on span "The Lifestyles Unlimited Real Estate Investor Radio Show Lifestyles Unlimited® …" at bounding box center [405, 253] width 335 height 185
click at [464, 326] on link "View Insights" at bounding box center [495, 328] width 155 height 24
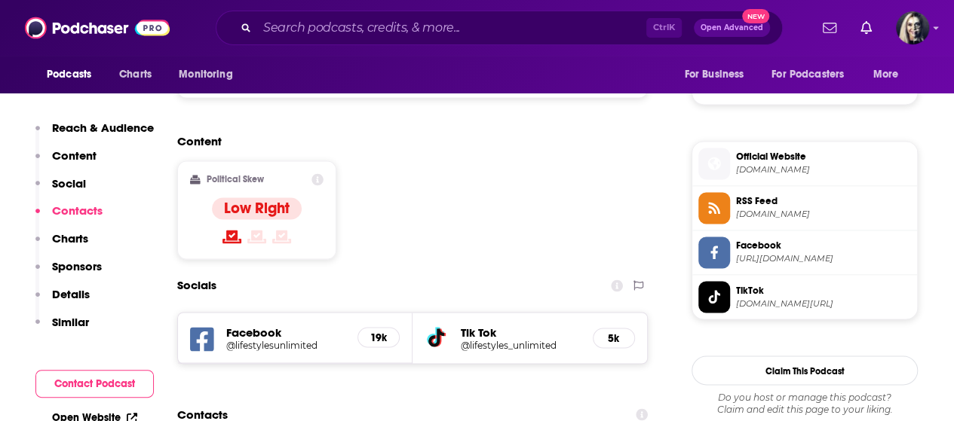
scroll to position [1298, 0]
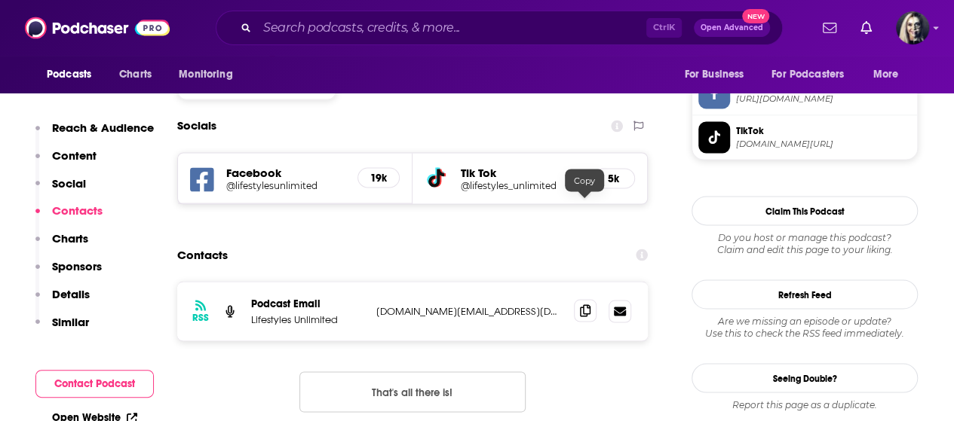
click at [577, 299] on span at bounding box center [585, 310] width 23 height 23
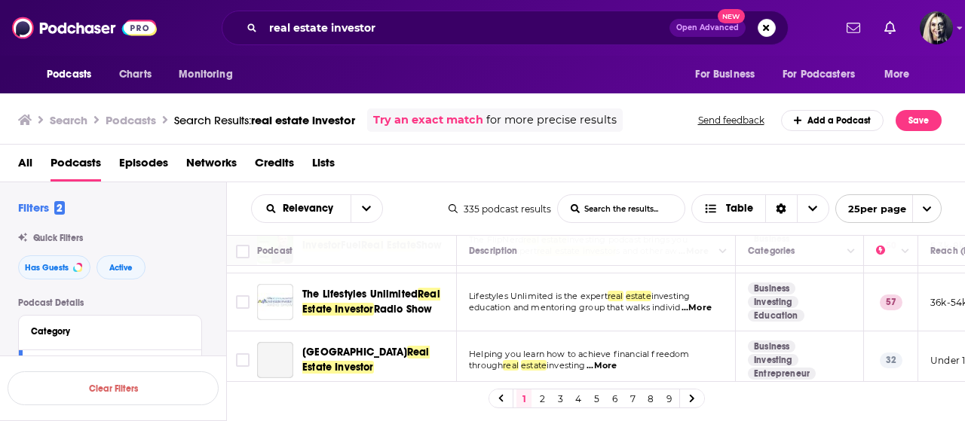
scroll to position [311, 0]
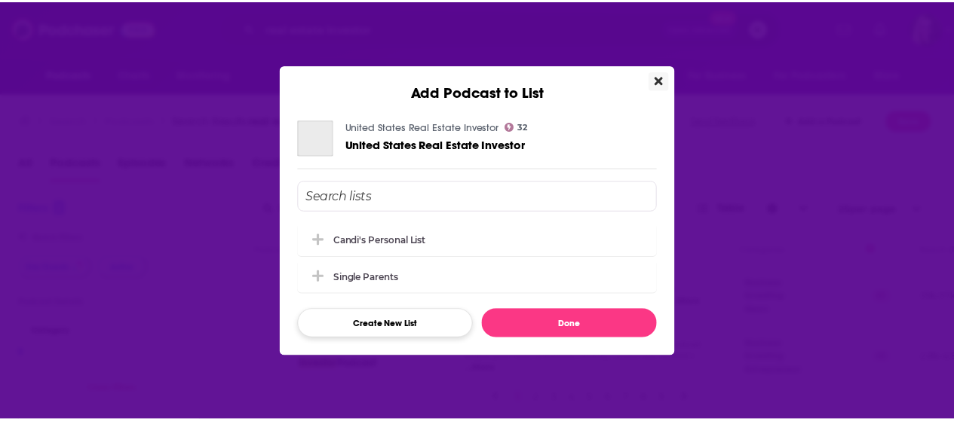
scroll to position [311, 0]
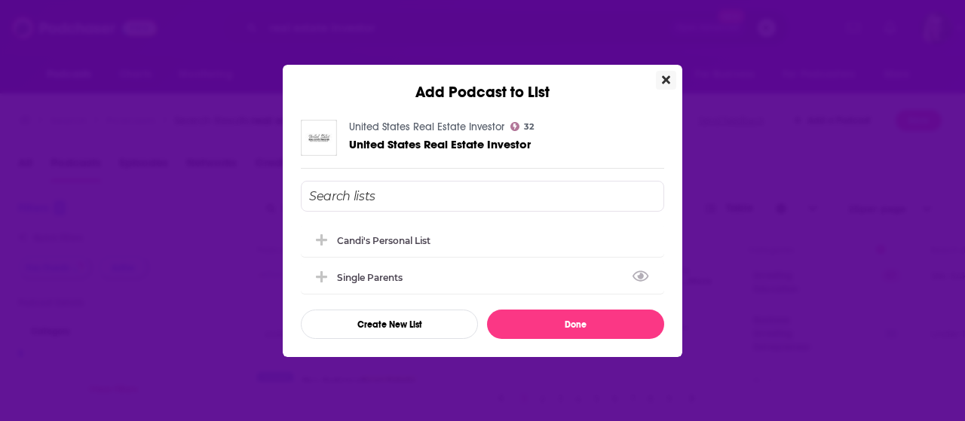
click at [672, 84] on button "Close" at bounding box center [666, 80] width 20 height 19
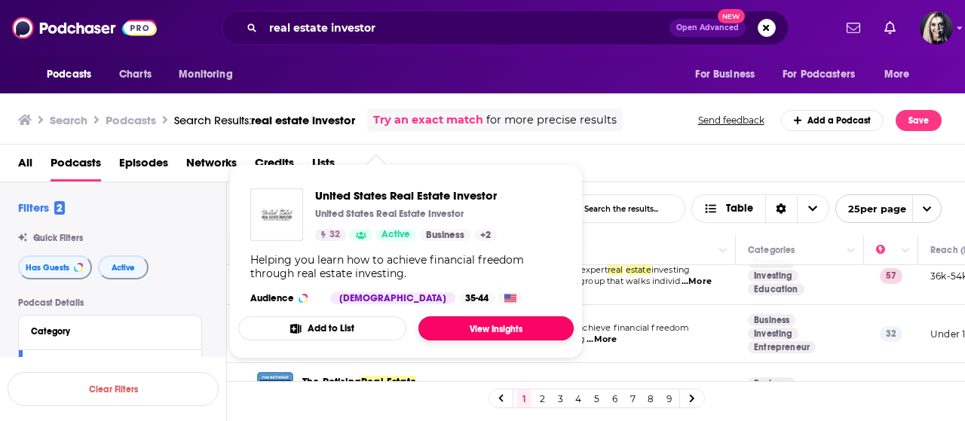
click at [467, 322] on link "View Insights" at bounding box center [495, 329] width 155 height 24
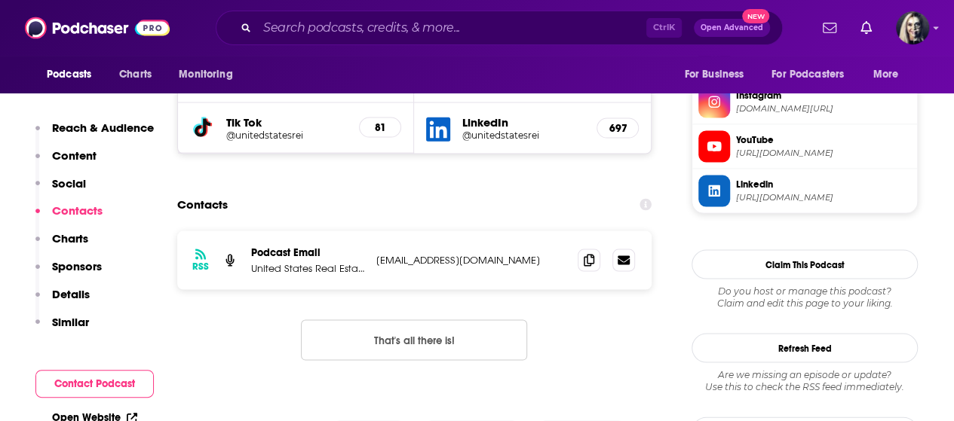
scroll to position [1442, 0]
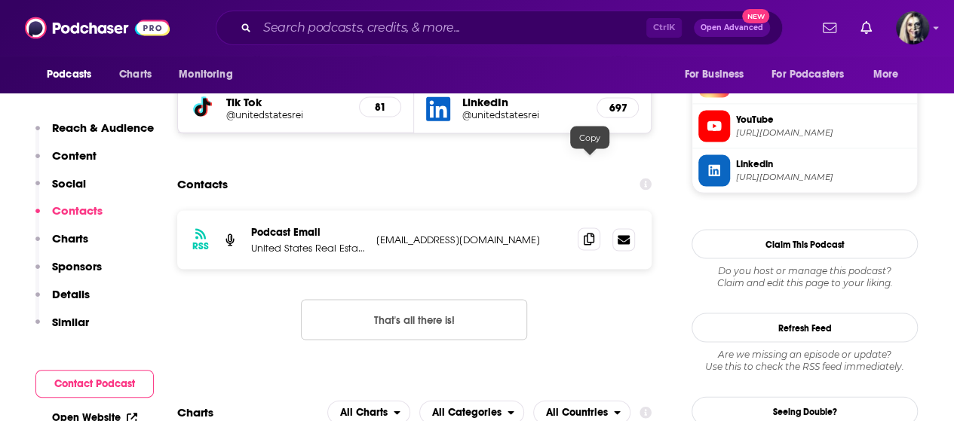
click at [596, 228] on span at bounding box center [588, 239] width 23 height 23
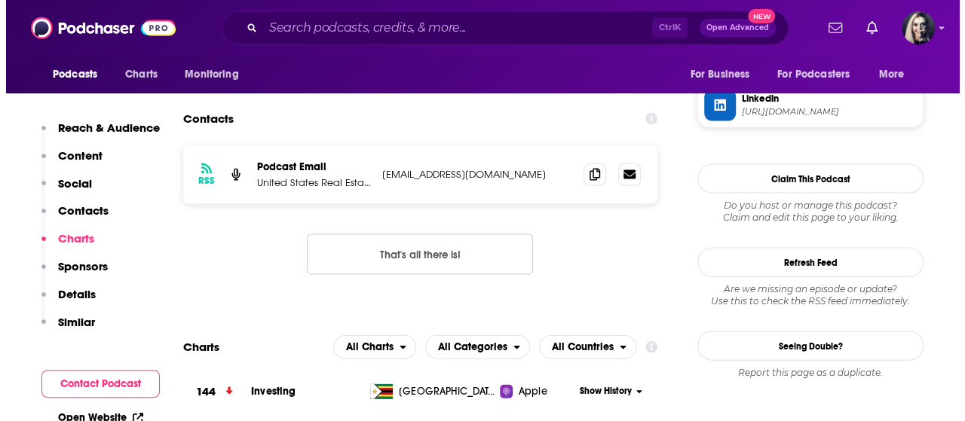
scroll to position [0, 0]
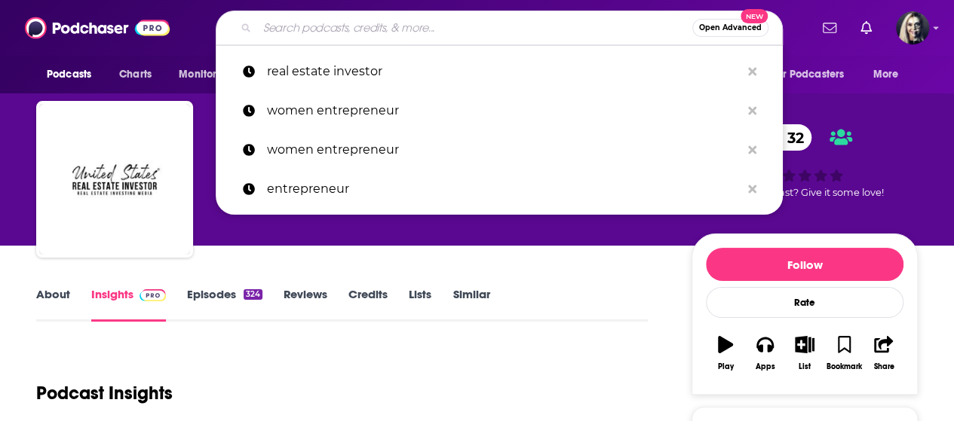
click at [406, 17] on input "Search podcasts, credits, & more..." at bounding box center [474, 28] width 435 height 24
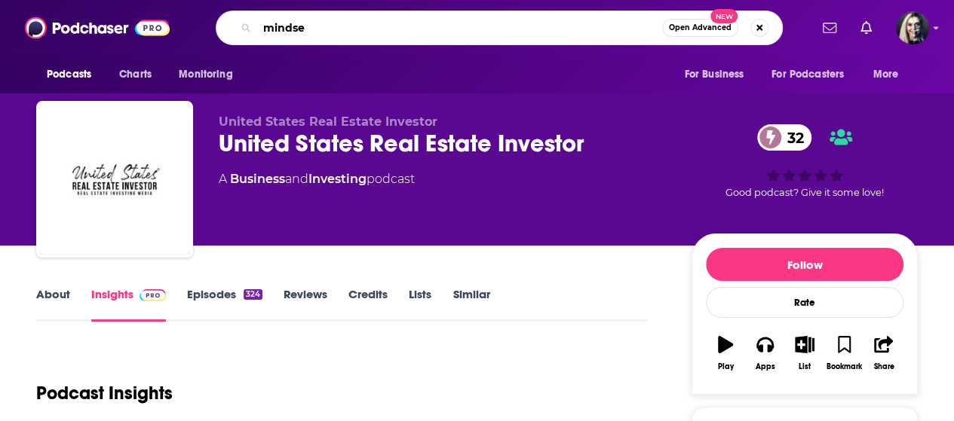
type input "mindset"
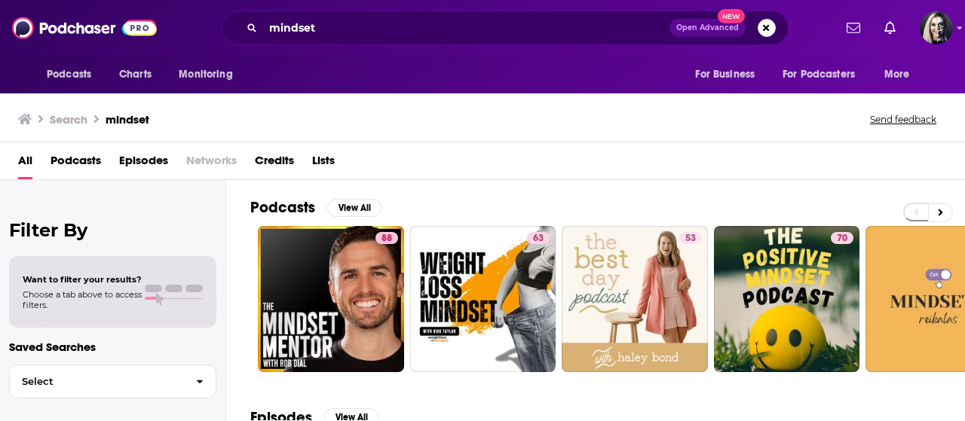
click at [87, 163] on span "Podcasts" at bounding box center [76, 164] width 51 height 31
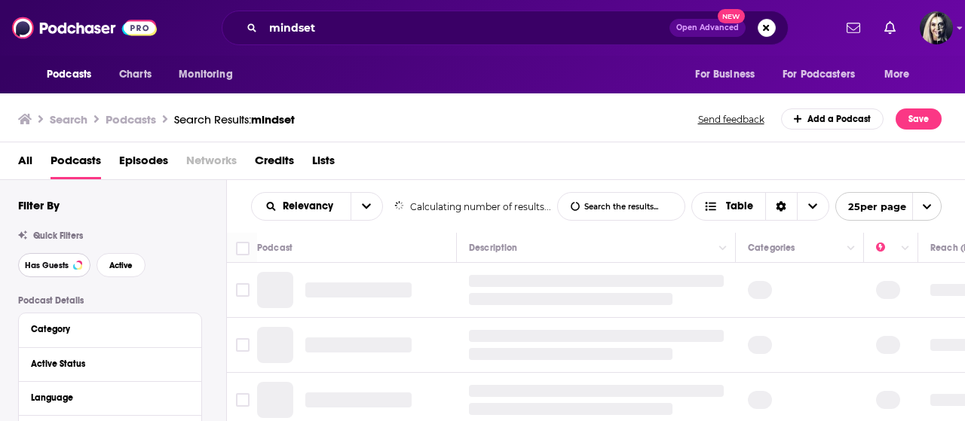
click at [48, 266] on span "Has Guests" at bounding box center [47, 266] width 44 height 8
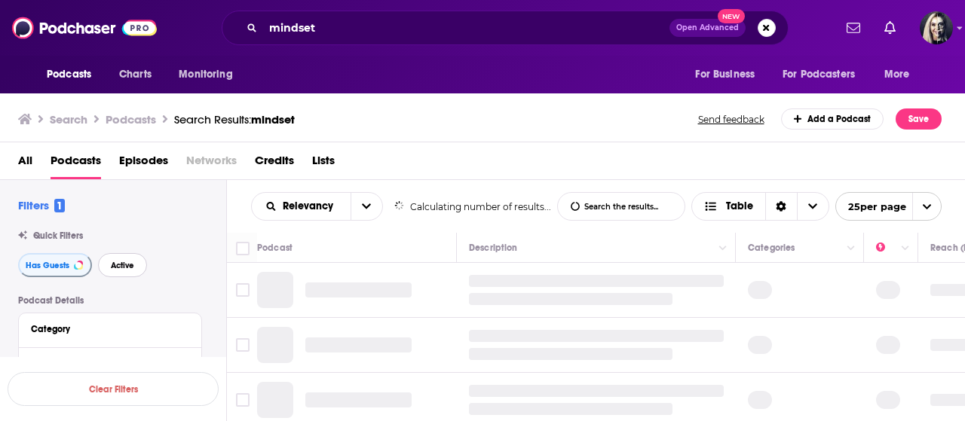
click at [106, 268] on button "Active" at bounding box center [122, 265] width 49 height 24
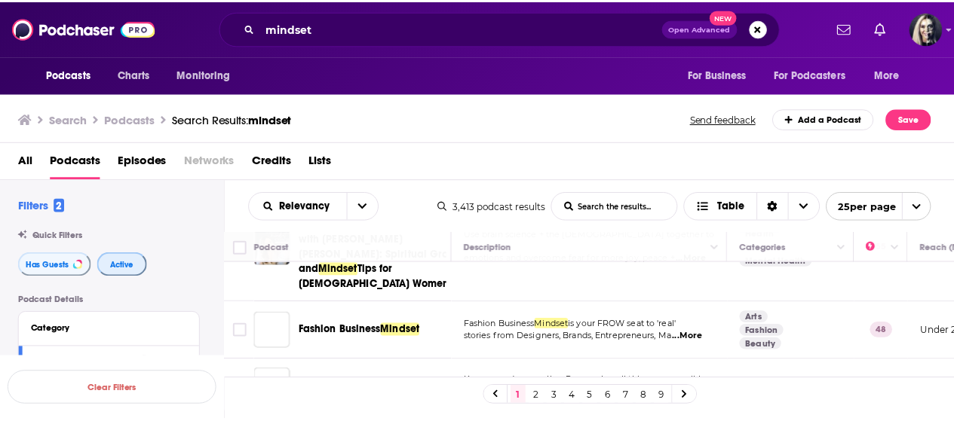
scroll to position [543, 0]
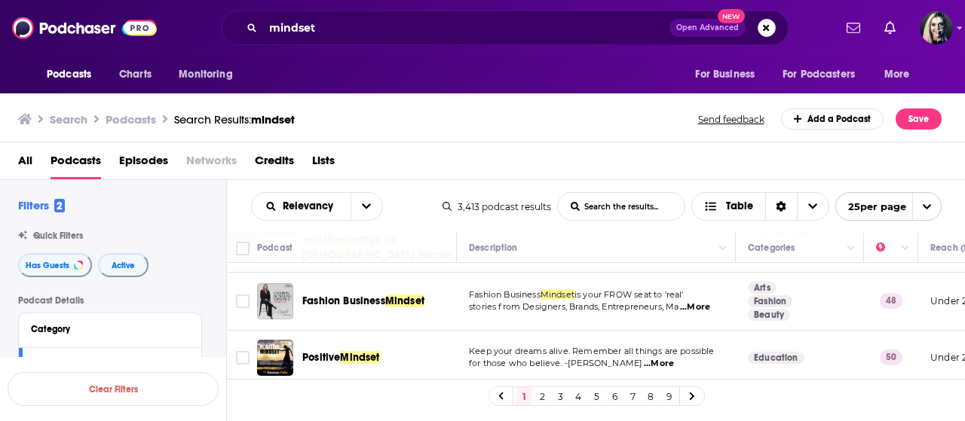
click at [644, 358] on span "...More" at bounding box center [659, 364] width 30 height 12
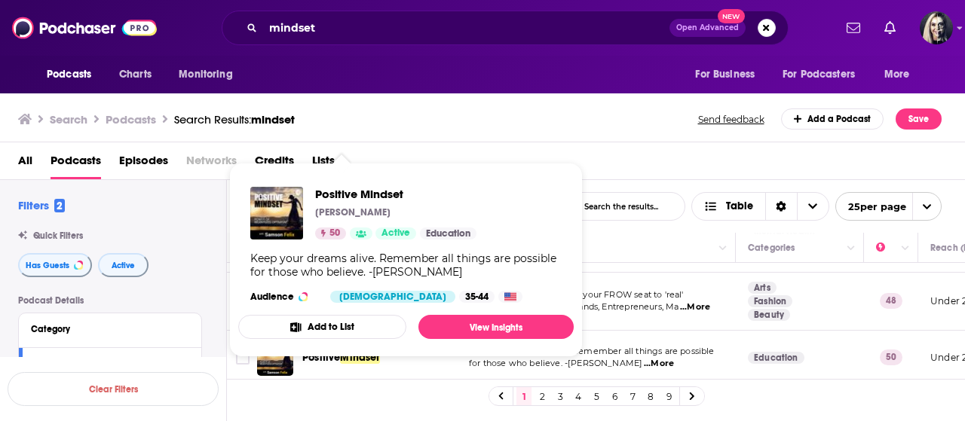
click at [369, 321] on button "Add to List" at bounding box center [322, 327] width 168 height 24
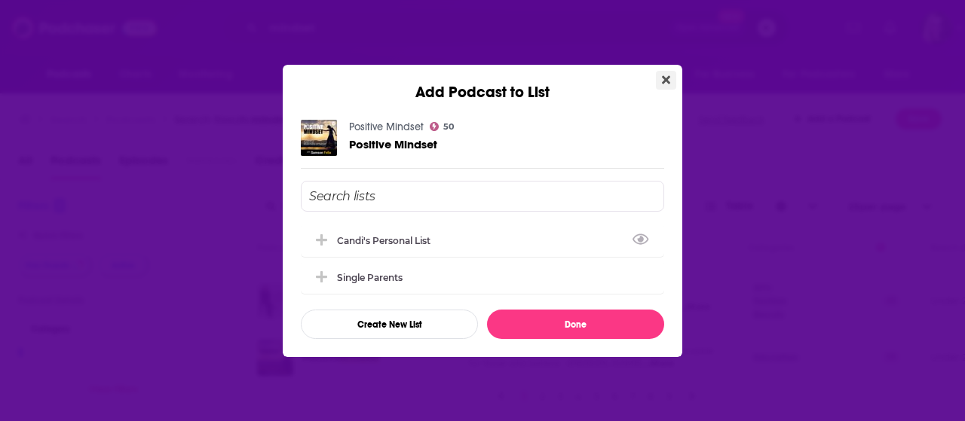
click at [669, 79] on icon "Close" at bounding box center [666, 80] width 8 height 12
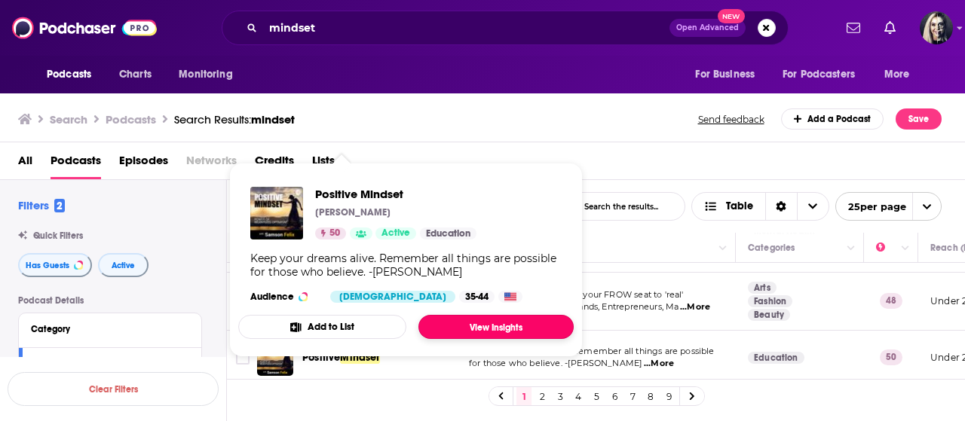
click at [458, 321] on link "View Insights" at bounding box center [495, 327] width 155 height 24
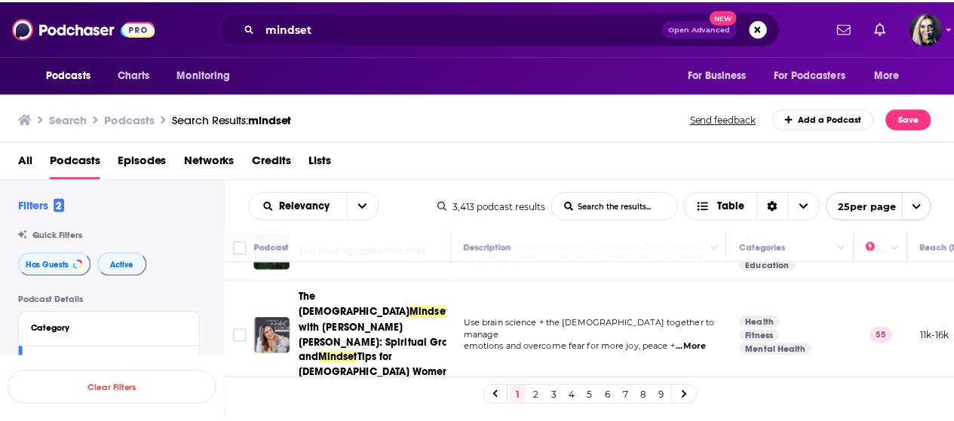
scroll to position [422, 0]
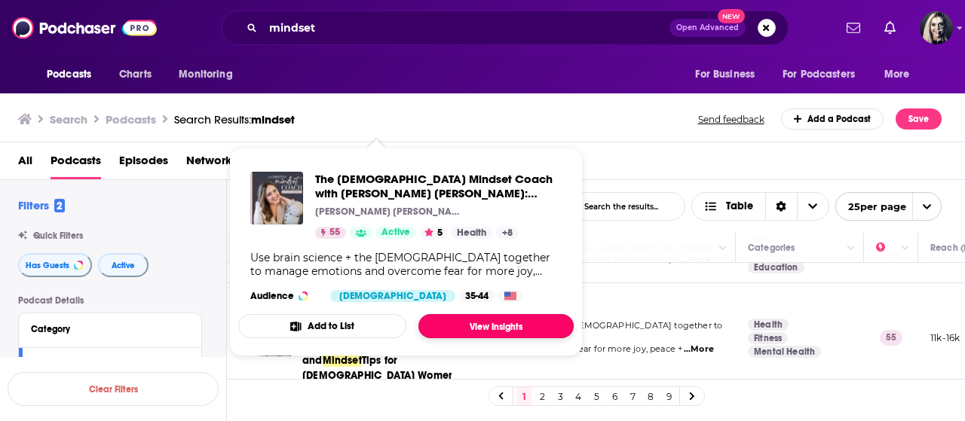
click at [460, 328] on link "View Insights" at bounding box center [495, 326] width 155 height 24
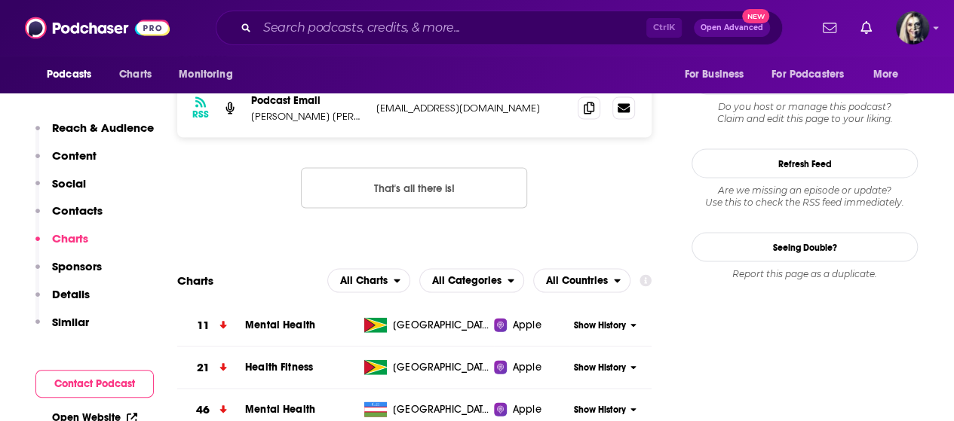
scroll to position [1256, 0]
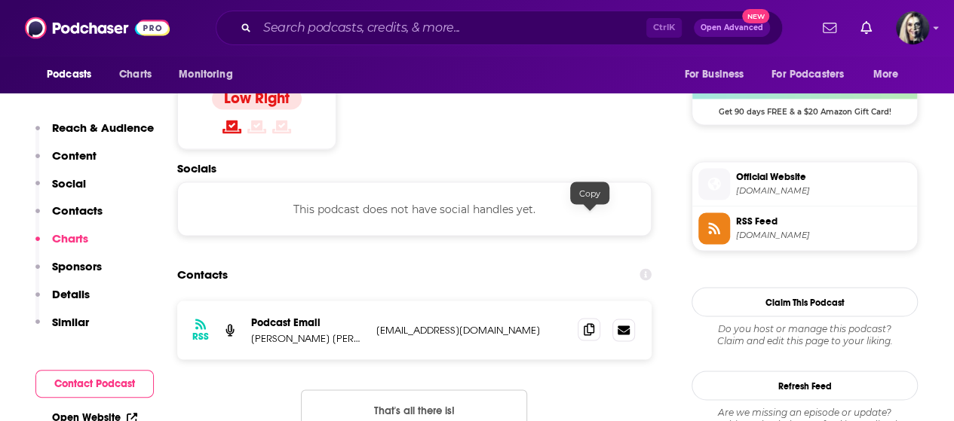
click at [588, 323] on icon at bounding box center [589, 329] width 11 height 12
